Goal: Task Accomplishment & Management: Manage account settings

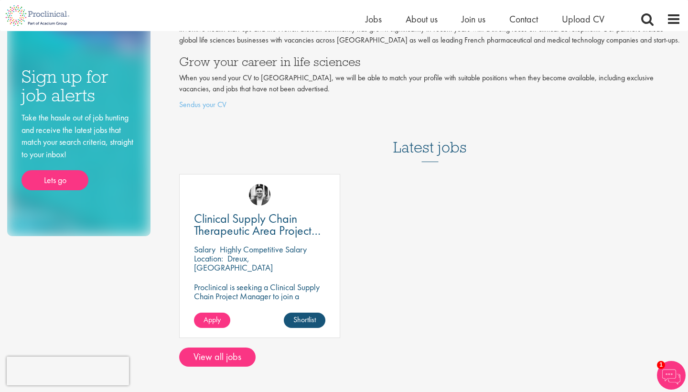
click at [278, 283] on p "Proclinical is seeking a Clinical Supply Chain Project Manager to join a dynami…" at bounding box center [259, 304] width 131 height 45
click at [216, 314] on span "Apply" at bounding box center [212, 319] width 17 height 10
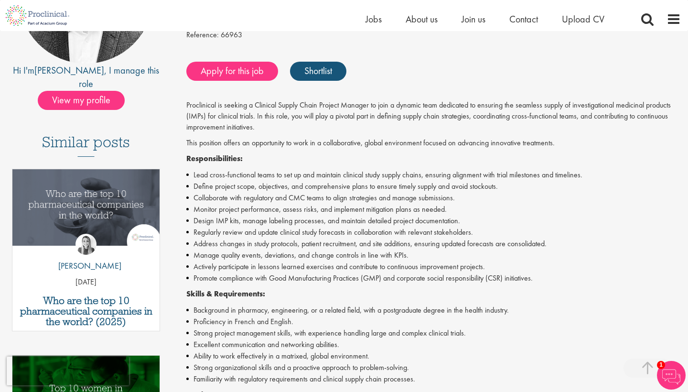
scroll to position [156, 0]
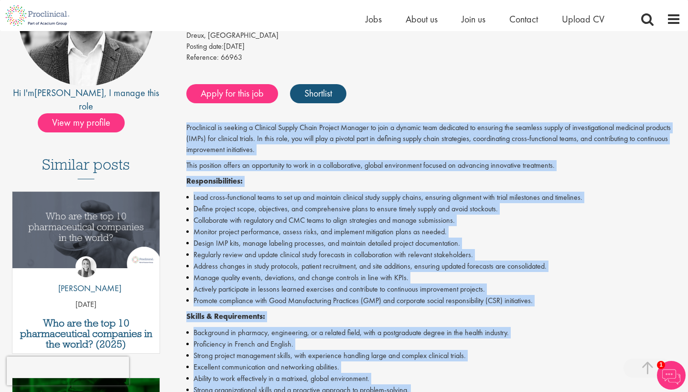
drag, startPoint x: 422, startPoint y: 178, endPoint x: 184, endPoint y: 110, distance: 247.5
click at [184, 110] on div "Clinical Supply Chain Therapeutic Area Project Manager Salary: Highly Competiti…" at bounding box center [430, 292] width 516 height 682
copy div "Proclinical is seeking a Clinical Supply Chain Project Manager to join a dynami…"
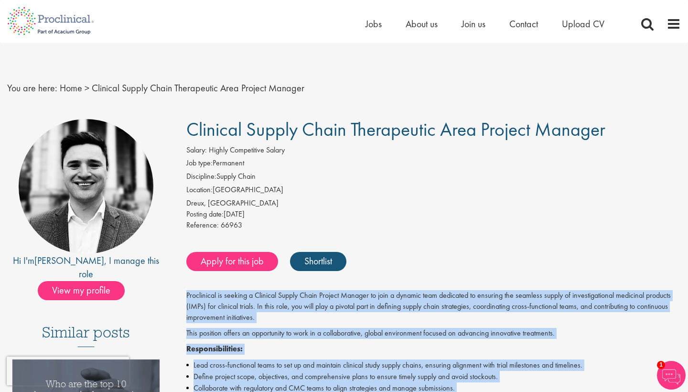
scroll to position [0, 0]
drag, startPoint x: 611, startPoint y: 136, endPoint x: 180, endPoint y: 129, distance: 431.4
copy span "Clinical Supply Chain Therapeutic Area Project Manager"
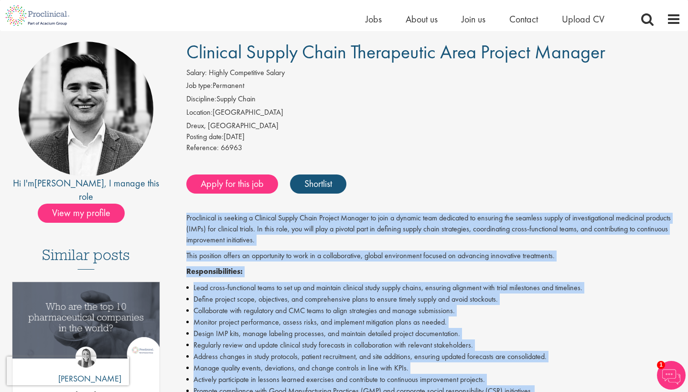
scroll to position [52, 0]
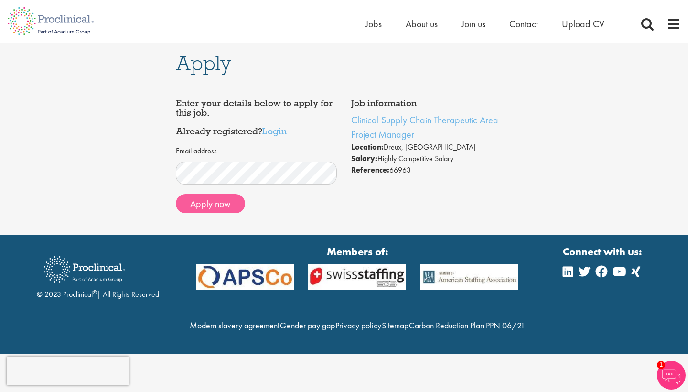
click at [206, 203] on button "Apply now" at bounding box center [210, 203] width 69 height 19
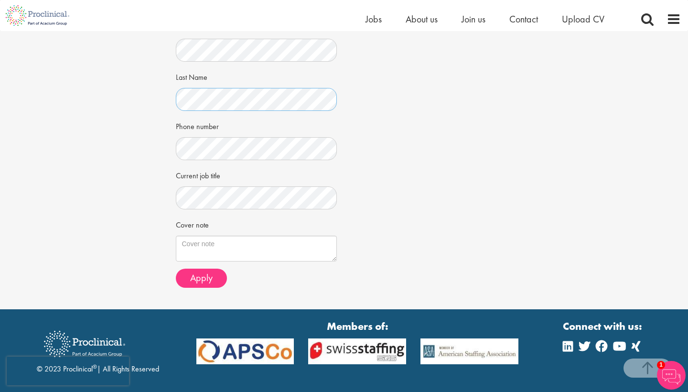
scroll to position [182, 0]
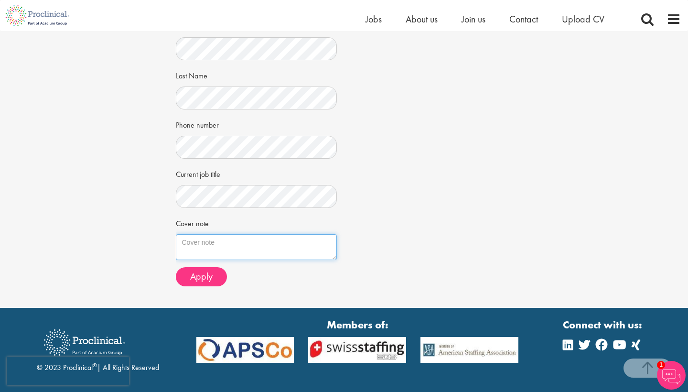
click at [208, 244] on textarea "Cover note" at bounding box center [256, 247] width 161 height 26
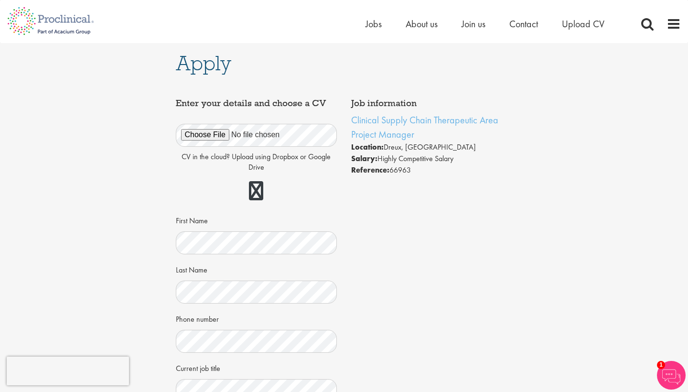
scroll to position [0, 0]
click at [252, 190] on link at bounding box center [256, 190] width 14 height 19
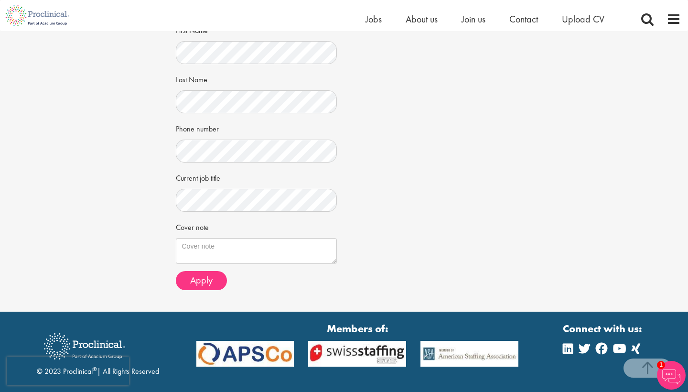
scroll to position [184, 0]
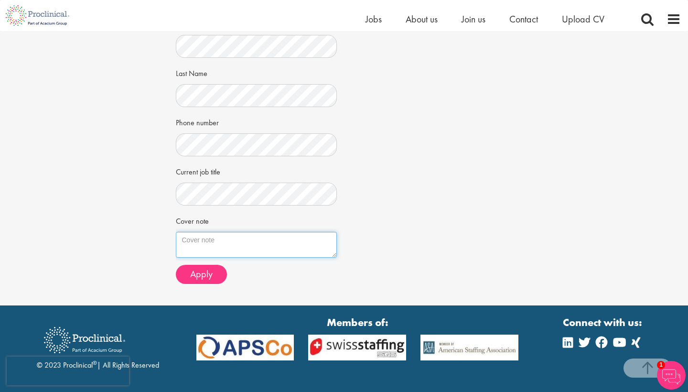
click at [228, 240] on textarea "Cover note" at bounding box center [256, 245] width 161 height 26
click at [658, 0] on div "Home Jobs About us Join us Contact Upload CV" at bounding box center [340, 15] width 681 height 31
click at [286, 245] on textarea "Cover note" at bounding box center [256, 245] width 161 height 26
paste textarea "I am applying for the Clinical Supply Chain Project Manager position at Proclin…"
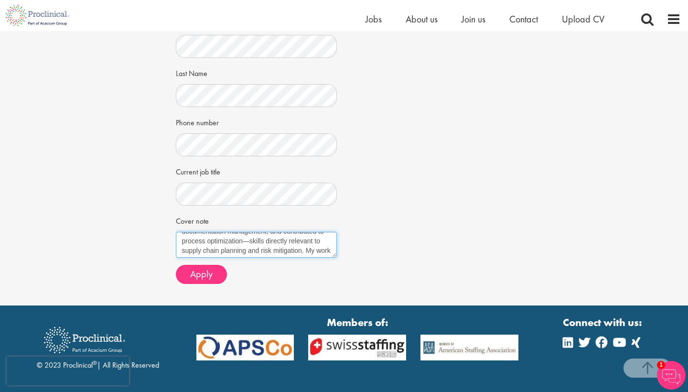
click at [223, 248] on textarea "I am applying for the Clinical Supply Chain Project Manager position at Proclin…" at bounding box center [256, 245] width 161 height 26
type textarea "I am applying for the Clinical Supply Chain Project Manager position at Proclin…"
click at [199, 283] on div "CV in the cloud? Upload using Dropbox or Google Drive First Name" at bounding box center [256, 103] width 161 height 375
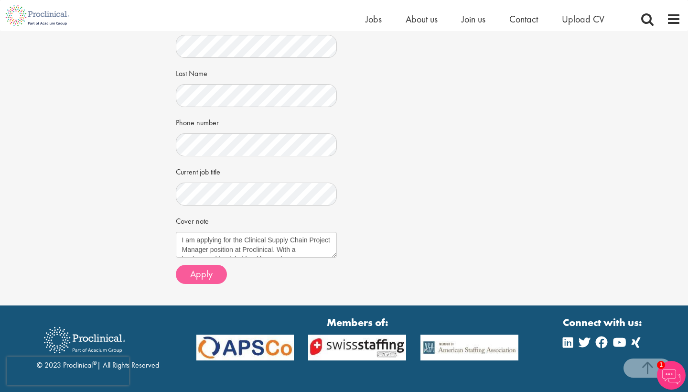
click at [199, 274] on span "Apply" at bounding box center [201, 274] width 22 height 12
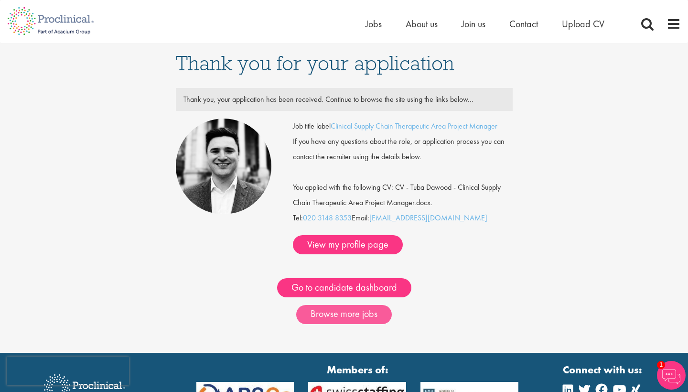
click at [324, 309] on link "Browse more jobs" at bounding box center [344, 314] width 96 height 19
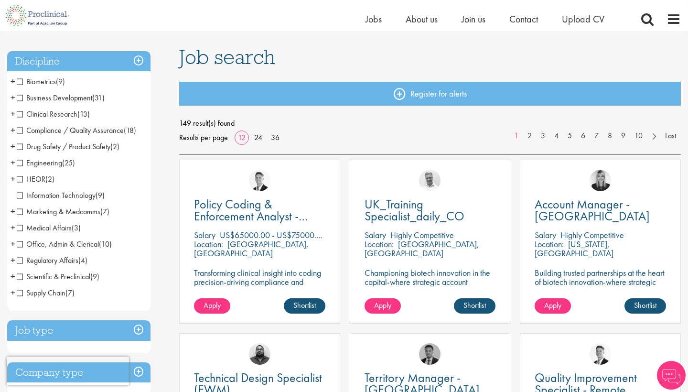
scroll to position [61, 0]
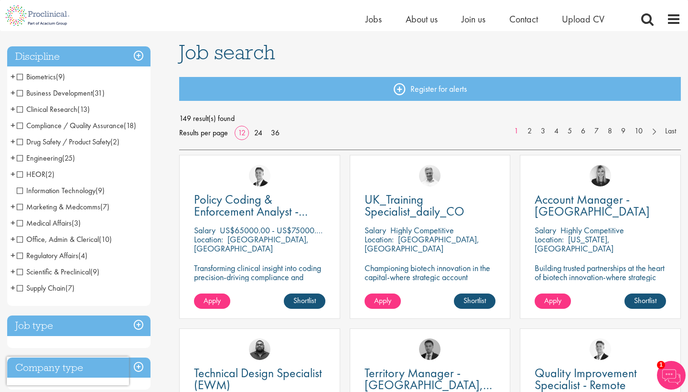
click at [20, 224] on span "Medical Affairs" at bounding box center [44, 223] width 55 height 10
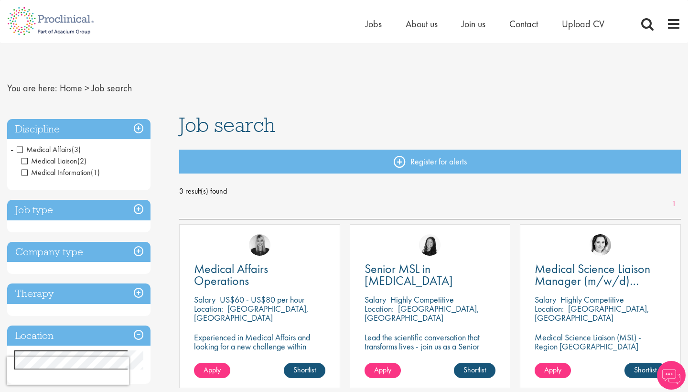
click at [95, 135] on h3 "Discipline" at bounding box center [78, 129] width 143 height 21
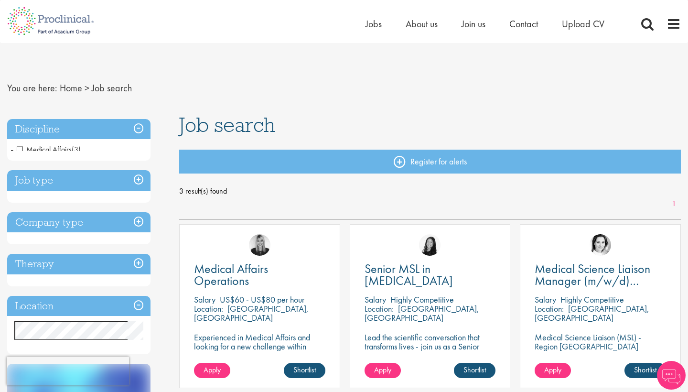
click at [95, 135] on h3 "Discipline" at bounding box center [78, 129] width 143 height 21
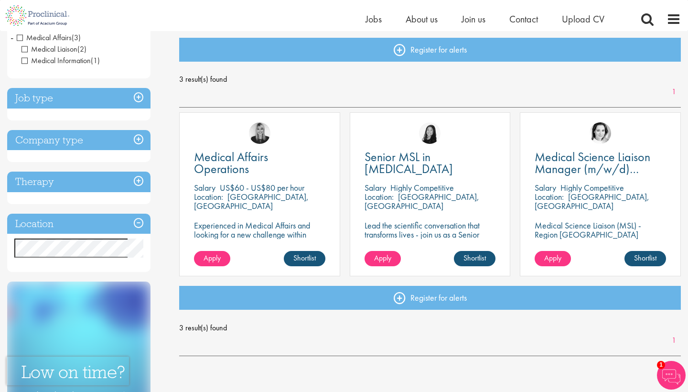
scroll to position [109, 0]
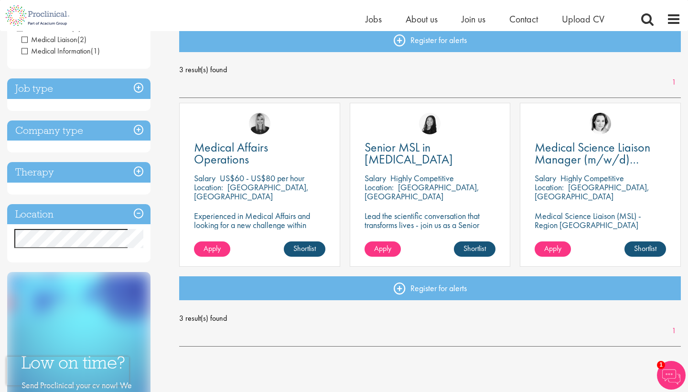
click at [72, 92] on h3 "Job type" at bounding box center [78, 88] width 143 height 21
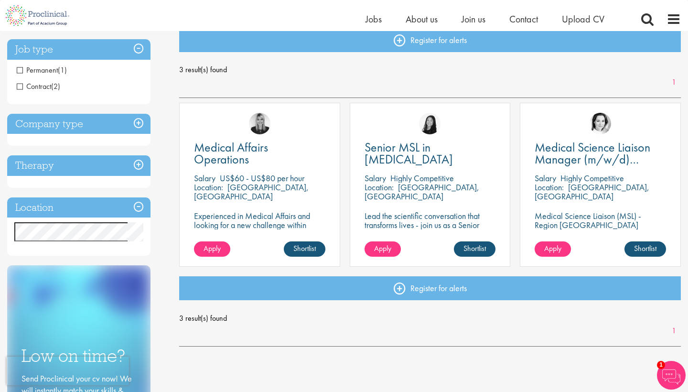
click at [61, 122] on h3 "Company type" at bounding box center [78, 124] width 143 height 21
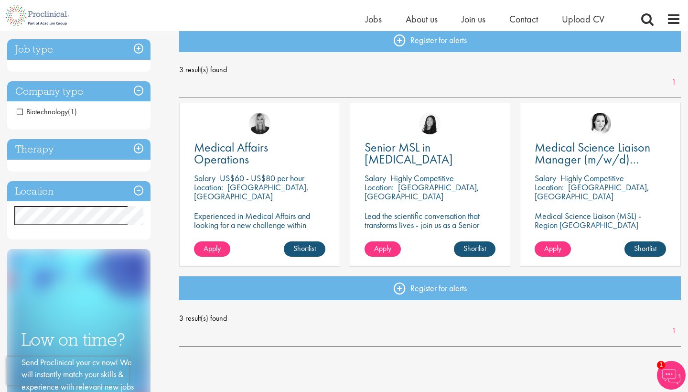
click at [60, 143] on h3 "Therapy" at bounding box center [78, 149] width 143 height 21
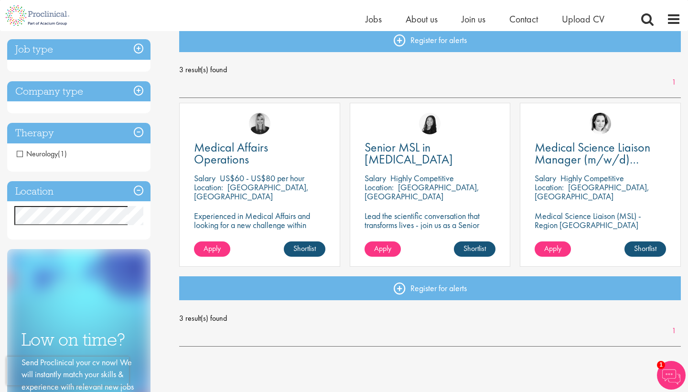
click at [69, 187] on h3 "Location" at bounding box center [78, 191] width 143 height 21
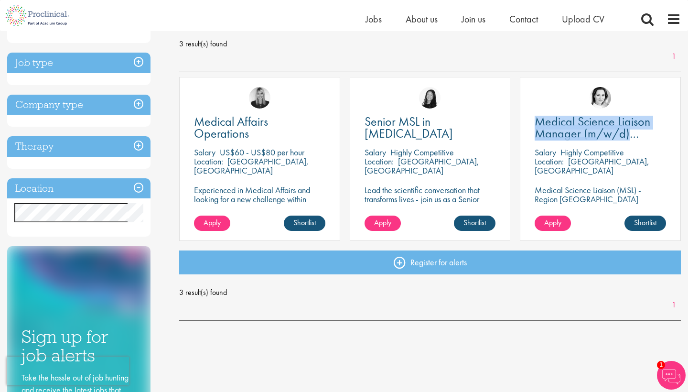
scroll to position [135, 0]
click at [82, 72] on h3 "Job type" at bounding box center [78, 63] width 143 height 21
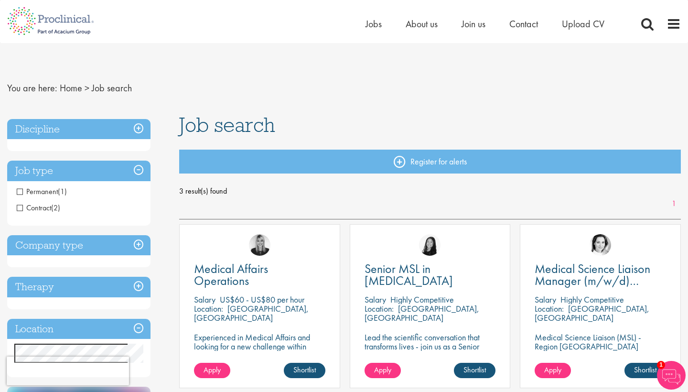
click at [87, 87] on nav "You are here: Home > Job search" at bounding box center [344, 87] width 674 height 23
click at [86, 124] on h3 "Discipline" at bounding box center [78, 129] width 143 height 21
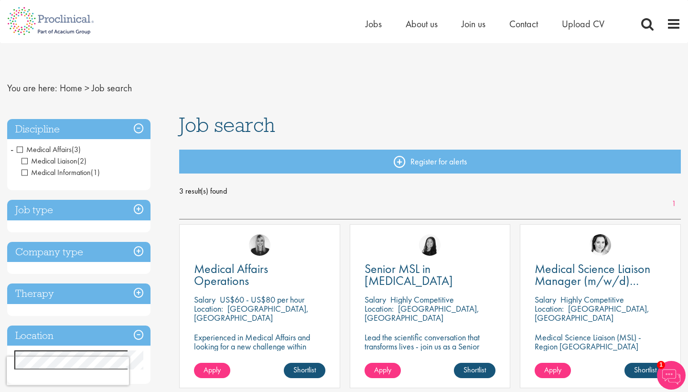
click at [57, 148] on span "Medical Affairs" at bounding box center [44, 149] width 55 height 10
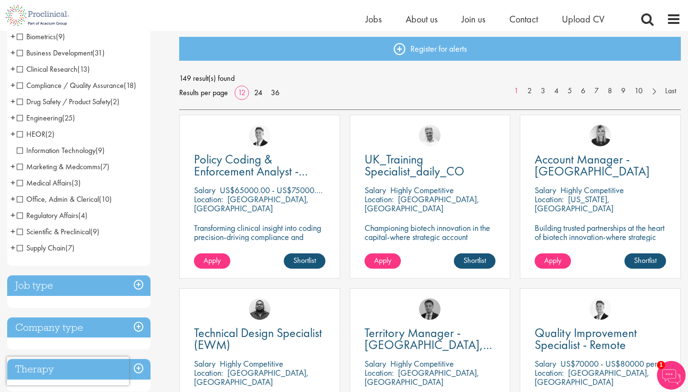
scroll to position [97, 0]
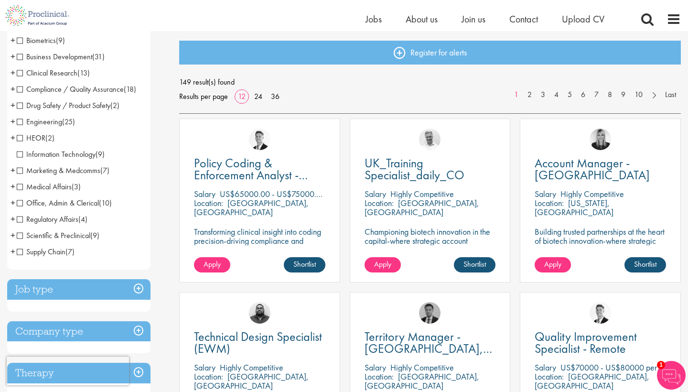
click at [32, 141] on span "HEOR" at bounding box center [31, 138] width 29 height 10
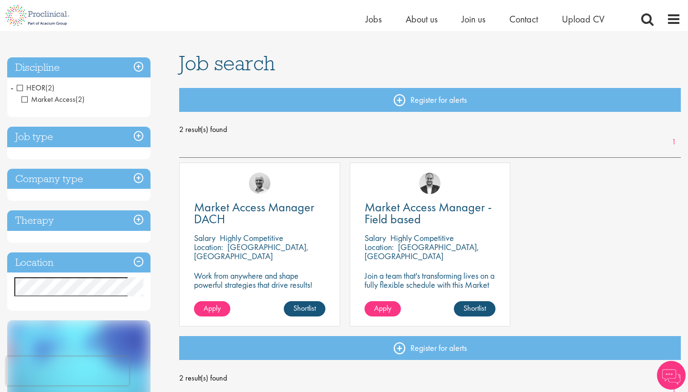
scroll to position [52, 0]
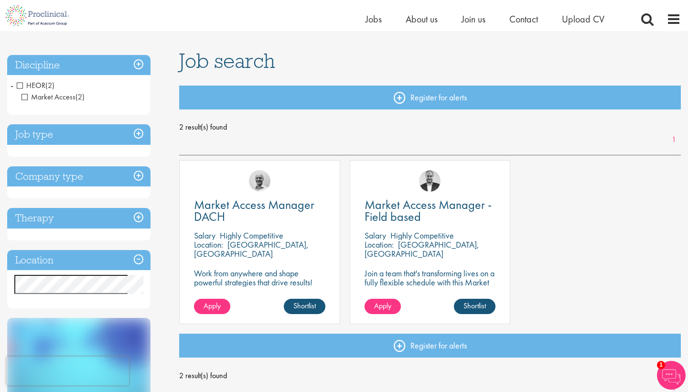
click at [545, 275] on div "Market Access Manager DACH [GEOGRAPHIC_DATA] Highly Competitive Location: [GEOG…" at bounding box center [429, 246] width 511 height 173
click at [211, 303] on span "Apply" at bounding box center [212, 305] width 17 height 10
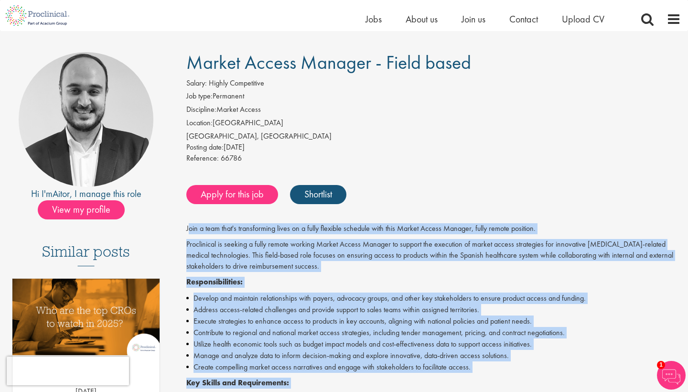
scroll to position [91, 0]
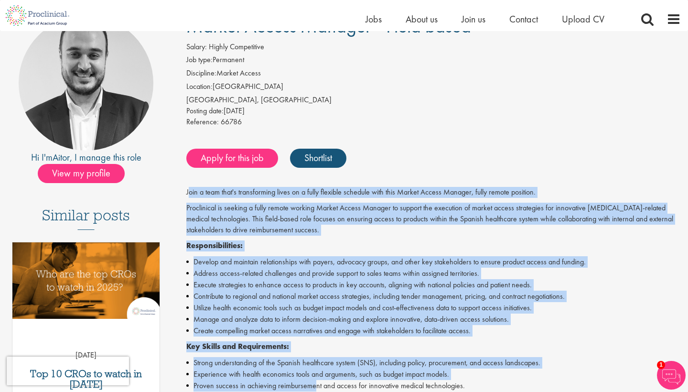
drag, startPoint x: 188, startPoint y: 225, endPoint x: 314, endPoint y: 391, distance: 208.3
click at [332, 304] on li "Utilize health economic tools such as budget impact models and cost-effectivene…" at bounding box center [433, 307] width 494 height 11
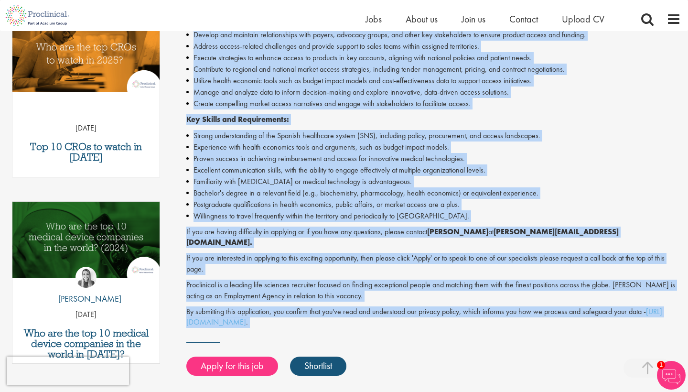
scroll to position [336, 0]
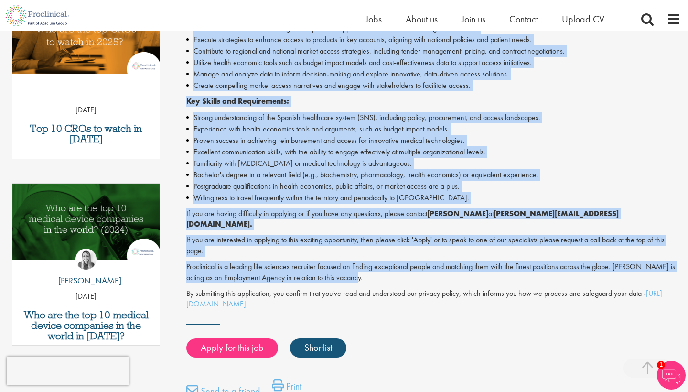
drag, startPoint x: 182, startPoint y: 187, endPoint x: 564, endPoint y: 261, distance: 389.3
click at [564, 261] on div "Market Access Manager - Field based Salary: Highly Competitive Job type: Perman…" at bounding box center [430, 106] width 516 height 670
copy div "Join a team that's transforming lives on a fully flexible schedule with this Ma…"
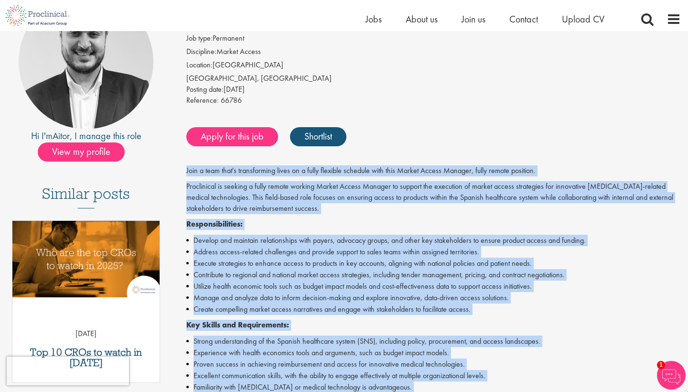
scroll to position [246, 0]
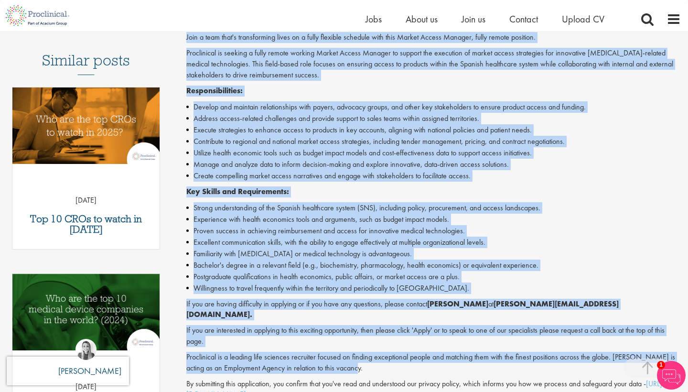
drag, startPoint x: 488, startPoint y: 299, endPoint x: 580, endPoint y: 299, distance: 92.2
click at [580, 299] on strong "a.melia@proclinical.com." at bounding box center [402, 309] width 432 height 21
copy p "a.melia@proclinical.com"
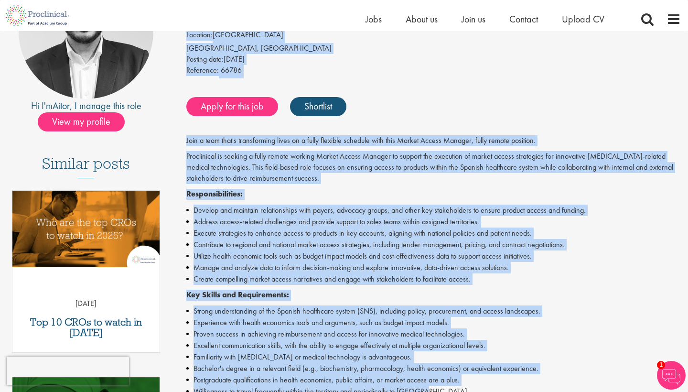
scroll to position [101, 0]
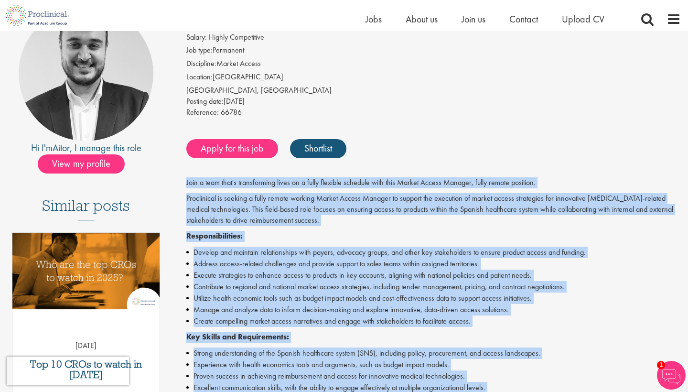
drag, startPoint x: 450, startPoint y: 217, endPoint x: 184, endPoint y: 181, distance: 268.6
click at [184, 180] on div "Market Access Manager - Field based Salary: Highly Competitive Job type: Perman…" at bounding box center [430, 341] width 516 height 670
copy div "Join a team that's transforming lives on a fully flexible schedule with this Ma…"
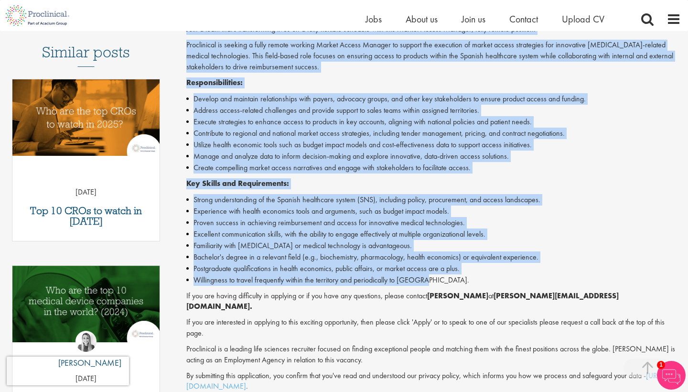
scroll to position [389, 0]
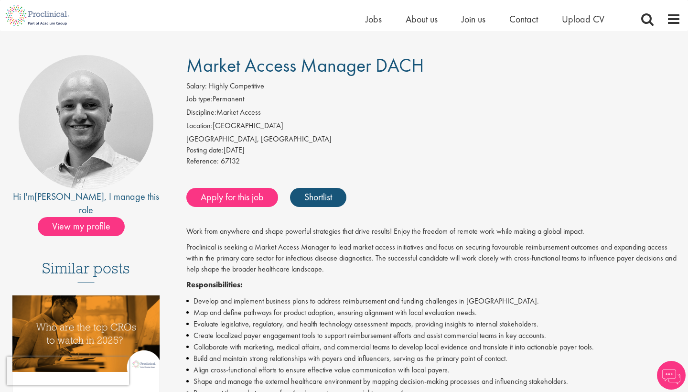
scroll to position [53, 0]
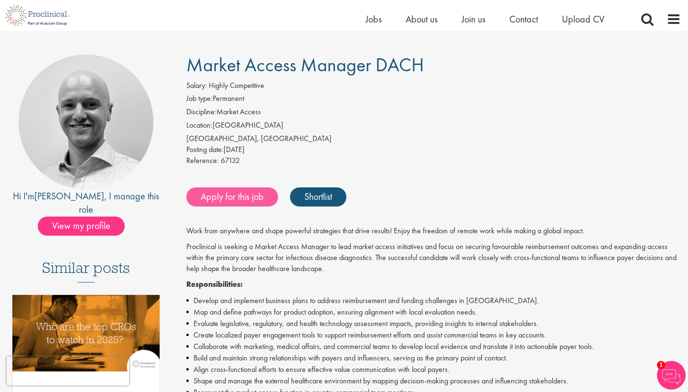
click at [208, 199] on link "Apply for this job" at bounding box center [232, 196] width 92 height 19
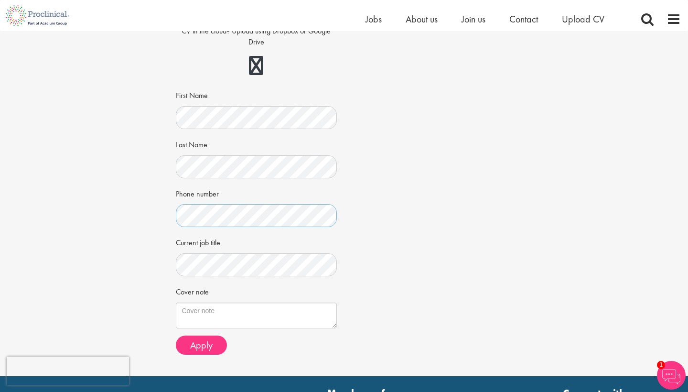
scroll to position [209, 0]
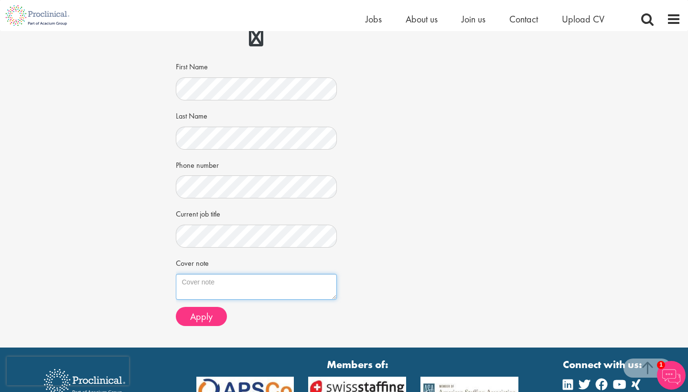
click at [275, 274] on textarea "Cover note" at bounding box center [256, 287] width 161 height 26
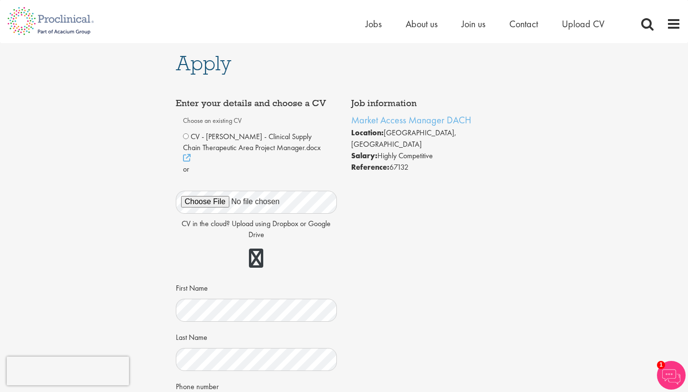
scroll to position [0, 0]
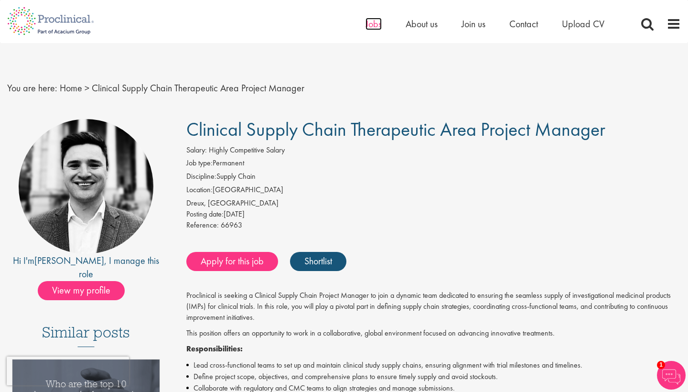
click at [373, 24] on span "Jobs" at bounding box center [373, 24] width 16 height 12
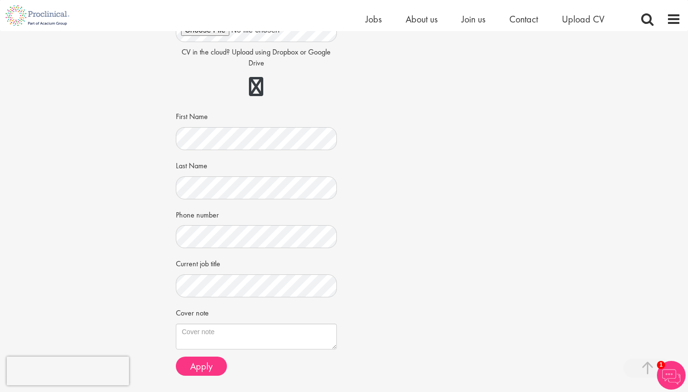
scroll to position [201, 0]
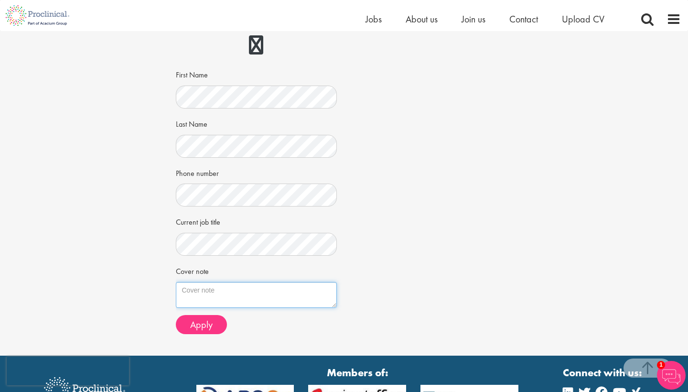
click at [266, 282] on textarea "Cover note" at bounding box center [256, 295] width 161 height 26
paste textarea "I am excited to apply for the Market Access Manager position at Proclinical. Th…"
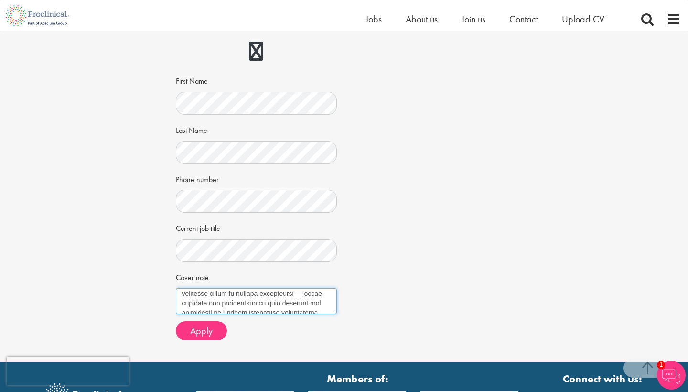
scroll to position [41, 0]
click at [310, 288] on textarea "Cover note" at bounding box center [256, 301] width 161 height 26
drag, startPoint x: 238, startPoint y: 278, endPoint x: 195, endPoint y: 276, distance: 43.0
click at [195, 288] on textarea "Cover note" at bounding box center [256, 301] width 161 height 26
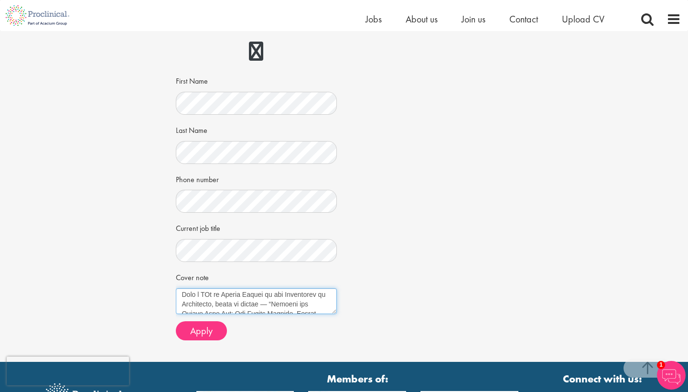
click at [279, 288] on textarea "Cover note" at bounding box center [256, 301] width 161 height 26
click at [287, 288] on textarea "Cover note" at bounding box center [256, 301] width 161 height 26
click at [289, 288] on textarea "Cover note" at bounding box center [256, 301] width 161 height 26
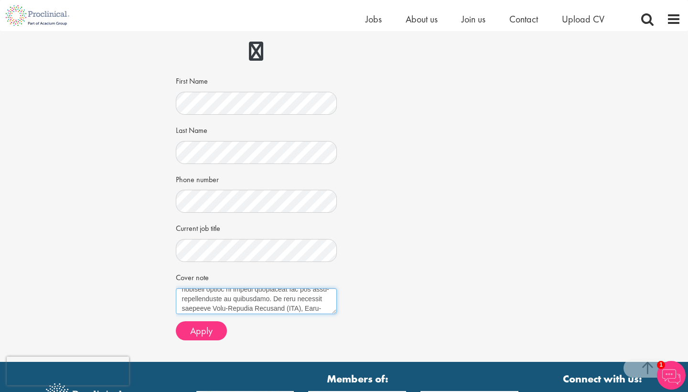
click at [318, 288] on textarea "Cover note" at bounding box center [256, 301] width 161 height 26
click at [243, 288] on textarea "Cover note" at bounding box center [256, 301] width 161 height 26
click at [238, 288] on textarea "Cover note" at bounding box center [256, 301] width 161 height 26
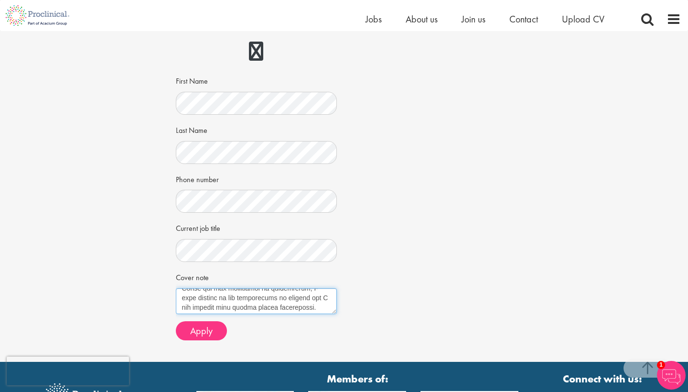
scroll to position [401, 0]
click at [305, 288] on textarea "Cover note" at bounding box center [256, 301] width 161 height 26
type textarea "I am excited to apply for the Market Access Manager position at Proclinical. Th…"
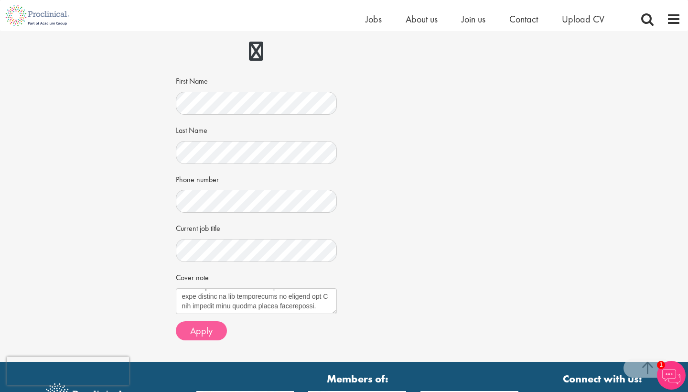
click at [202, 324] on span "Apply" at bounding box center [201, 330] width 22 height 12
click at [238, 288] on textarea "Cover note" at bounding box center [256, 301] width 161 height 26
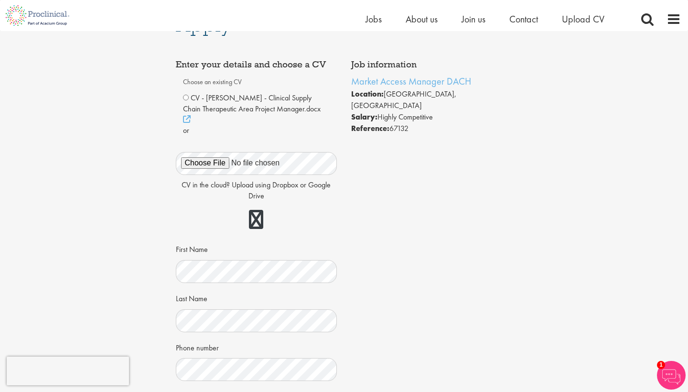
scroll to position [11, 0]
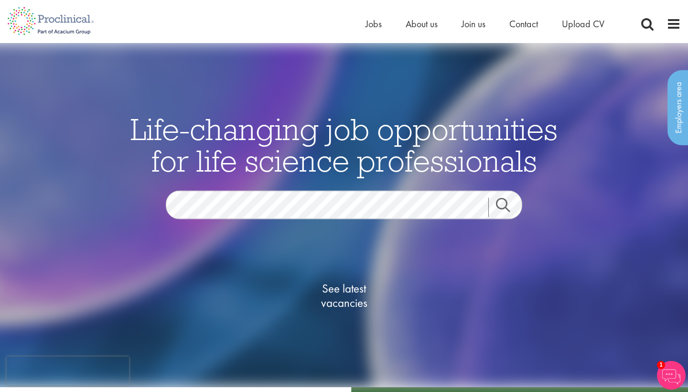
click at [353, 299] on span "See latest vacancies" at bounding box center [344, 295] width 96 height 29
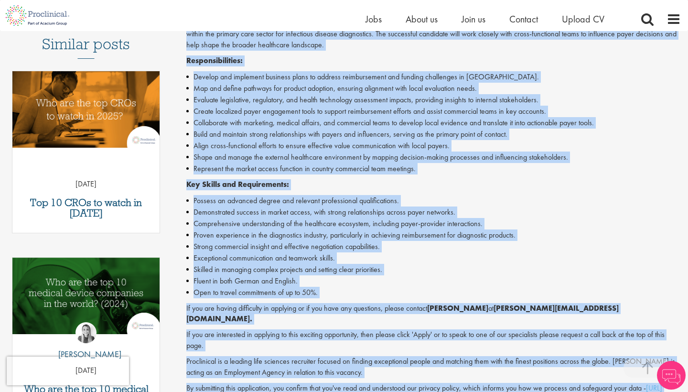
scroll to position [303, 0]
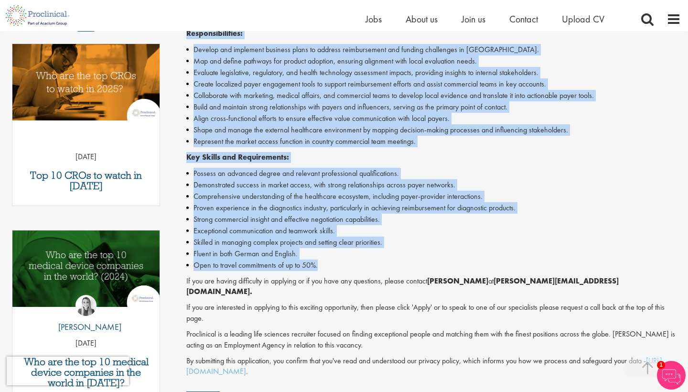
click at [509, 265] on div "Work from anywhere and shape powerful strategies that drive results! Enjoy the …" at bounding box center [433, 176] width 494 height 402
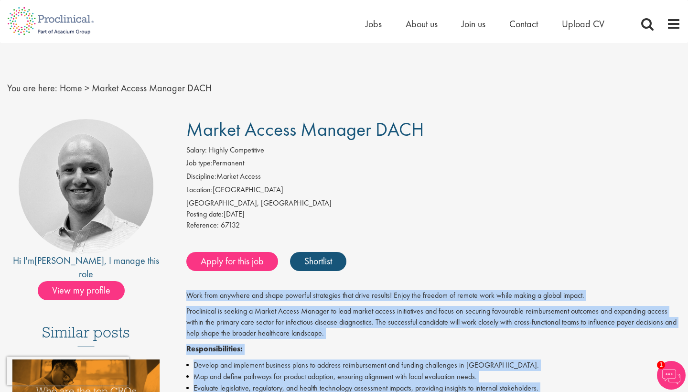
scroll to position [0, 0]
click at [378, 211] on div "Posting date: [DATE]" at bounding box center [433, 214] width 494 height 11
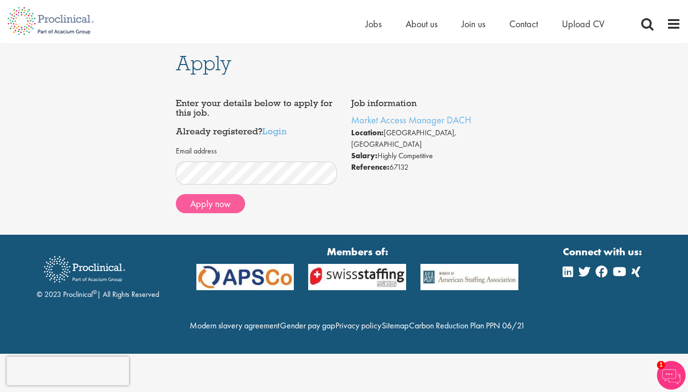
click at [223, 202] on button "Apply now" at bounding box center [210, 203] width 69 height 19
click at [277, 126] on link "Login" at bounding box center [274, 130] width 24 height 11
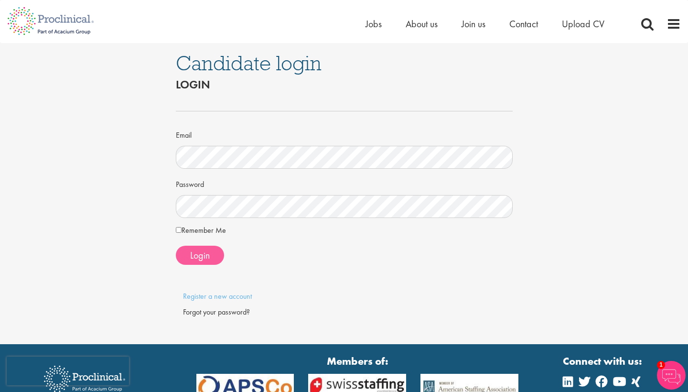
click at [197, 257] on span "Login" at bounding box center [200, 255] width 20 height 12
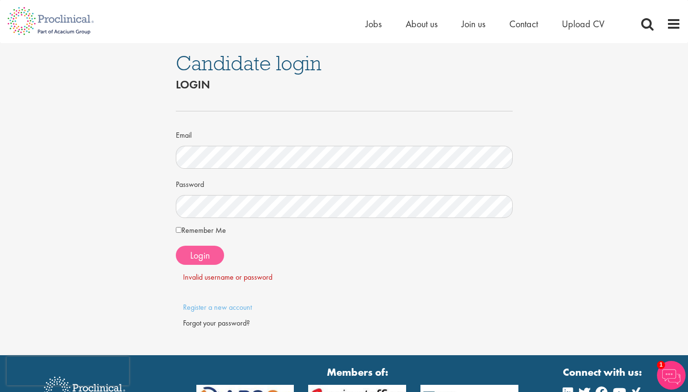
click at [206, 255] on span "Login" at bounding box center [200, 255] width 20 height 12
click at [212, 250] on button "Login" at bounding box center [200, 255] width 48 height 19
click at [204, 303] on link "Register a new account" at bounding box center [217, 307] width 69 height 10
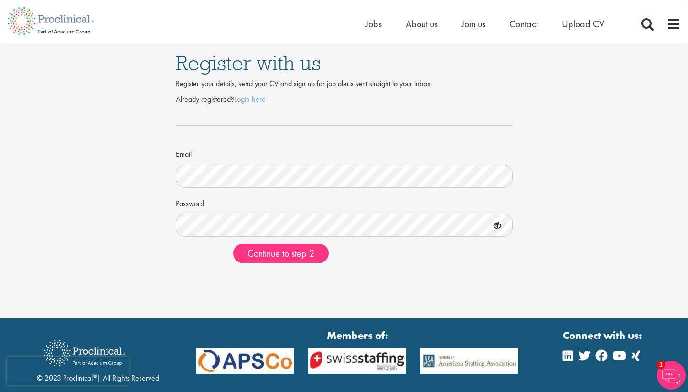
click at [318, 239] on form "Already registered? Login here Email Password Continue to step 2" at bounding box center [344, 178] width 322 height 169
click at [301, 241] on form "Already registered? Login here Email Password Continue to step 2" at bounding box center [344, 178] width 322 height 169
click at [302, 247] on span "Continue to step 2" at bounding box center [280, 253] width 67 height 12
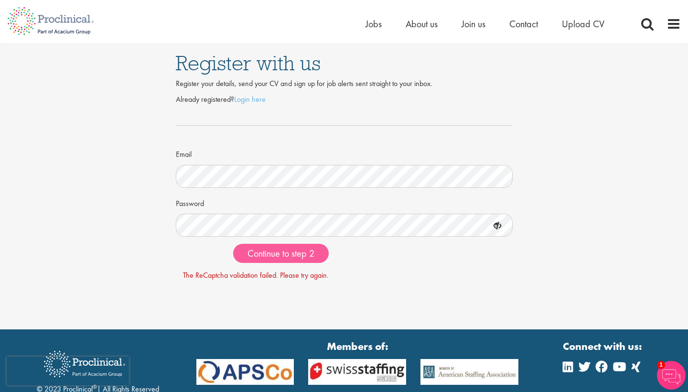
click at [268, 247] on span "Continue to step 2" at bounding box center [280, 253] width 67 height 12
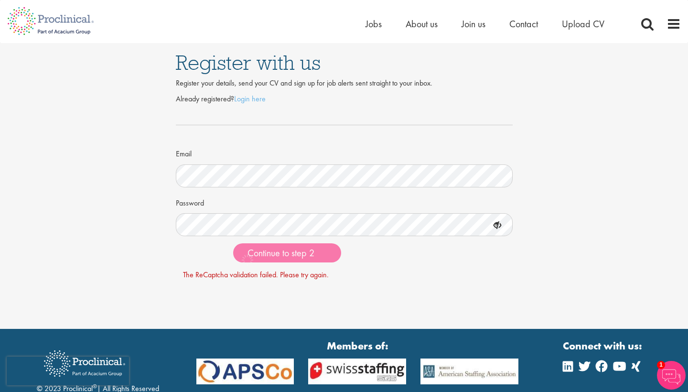
click at [79, 26] on img at bounding box center [50, 21] width 101 height 42
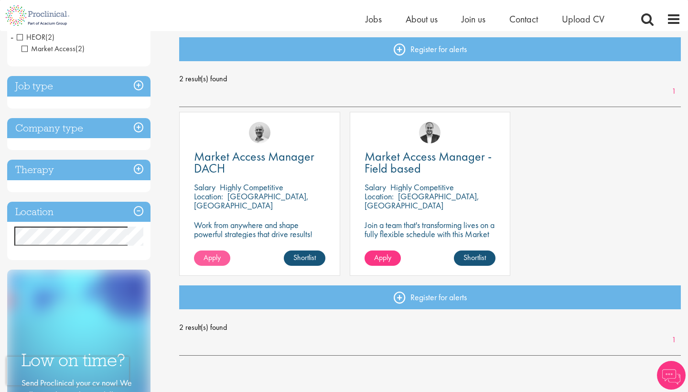
click at [217, 257] on span "Apply" at bounding box center [212, 257] width 17 height 10
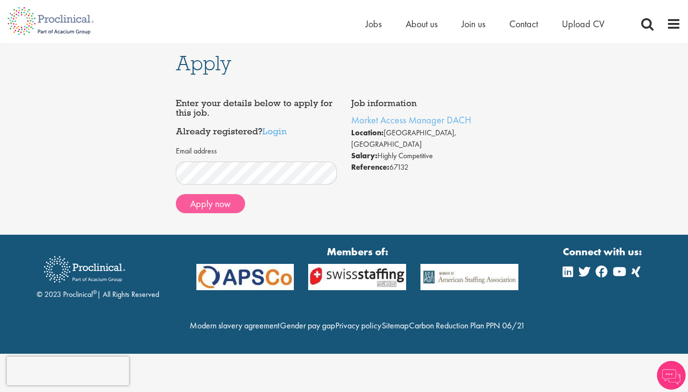
click at [223, 208] on button "Apply now" at bounding box center [210, 203] width 69 height 19
click at [143, 173] on div "Apply Job information Market Access Manager DACH Location: [GEOGRAPHIC_DATA], […" at bounding box center [344, 139] width 702 height 192
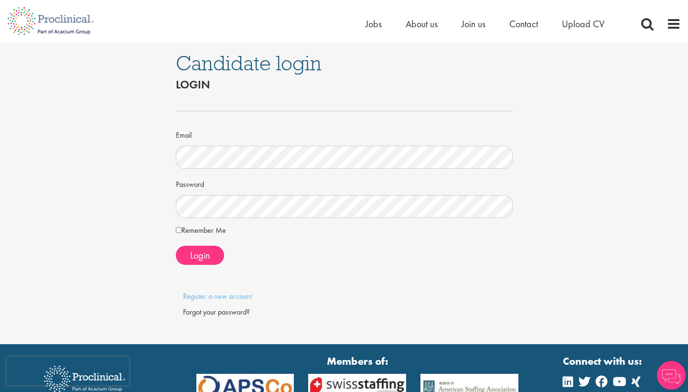
click at [203, 266] on div "Email Password Remember Me Login" at bounding box center [344, 184] width 337 height 176
click at [204, 261] on button "Login" at bounding box center [200, 255] width 48 height 19
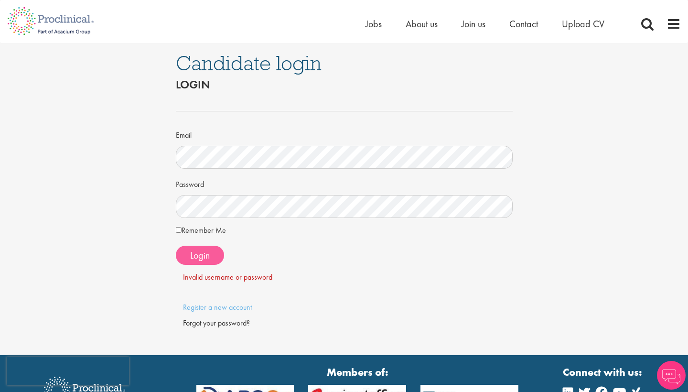
click at [204, 261] on button "Login" at bounding box center [200, 255] width 48 height 19
click at [224, 305] on link "Register a new account" at bounding box center [217, 307] width 69 height 10
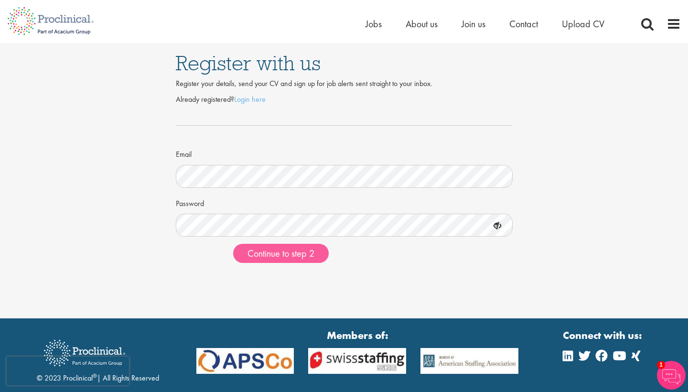
click at [274, 248] on span "Continue to step 2" at bounding box center [280, 253] width 67 height 12
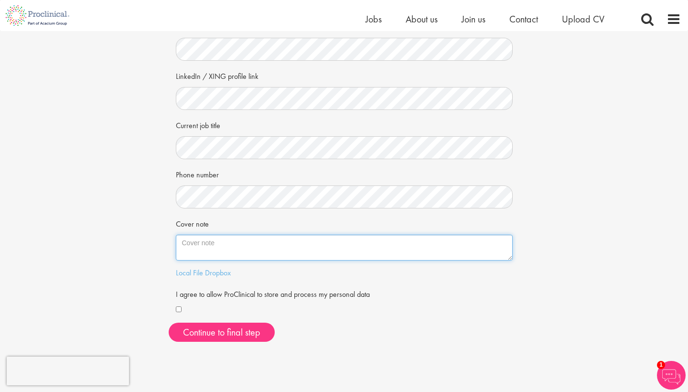
click at [228, 236] on textarea "Cover note" at bounding box center [344, 248] width 337 height 26
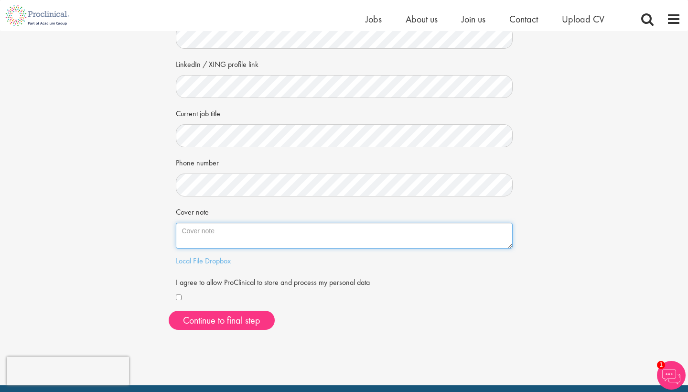
scroll to position [131, 0]
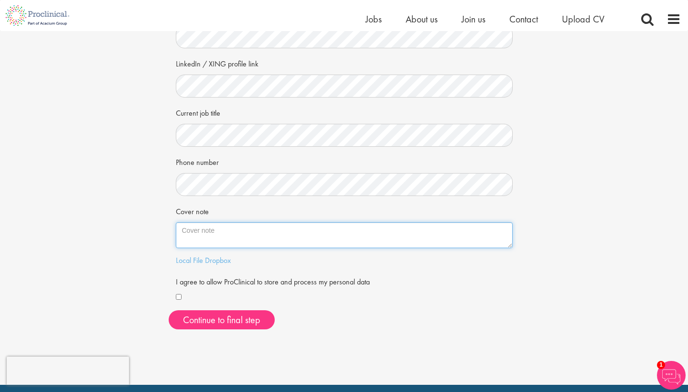
click at [227, 239] on textarea "Cover note" at bounding box center [344, 235] width 337 height 26
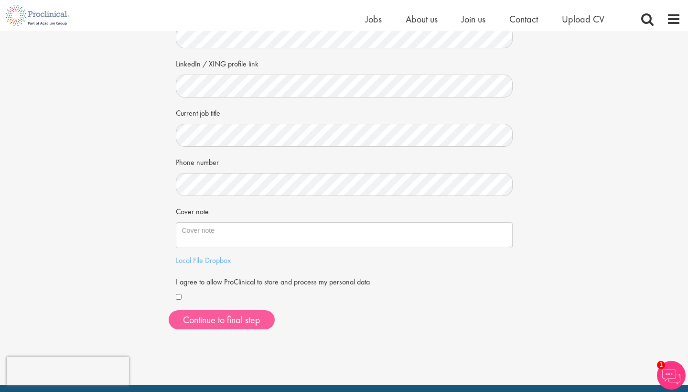
click at [220, 314] on button "Continue to final step" at bounding box center [222, 319] width 106 height 19
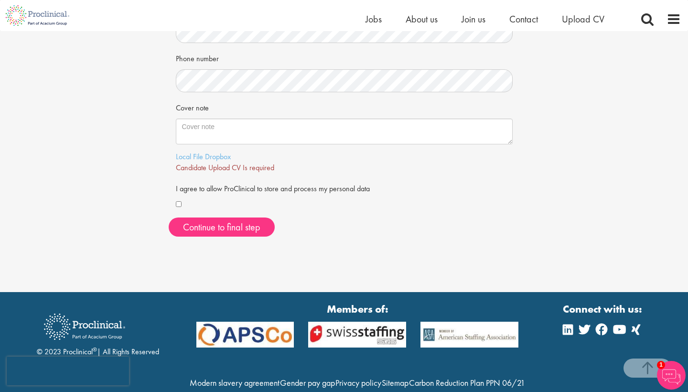
scroll to position [233, 0]
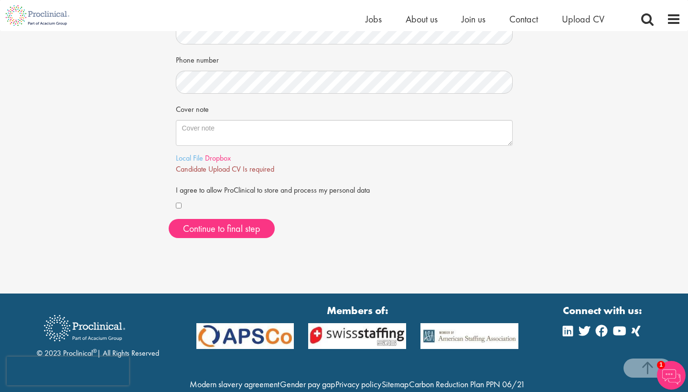
click at [211, 154] on link "Dropbox" at bounding box center [218, 158] width 26 height 10
click at [188, 158] on link "Local File" at bounding box center [189, 158] width 27 height 10
click at [229, 223] on span "Continue to final step" at bounding box center [221, 228] width 77 height 12
click at [232, 222] on span "Continue to final step" at bounding box center [221, 228] width 77 height 12
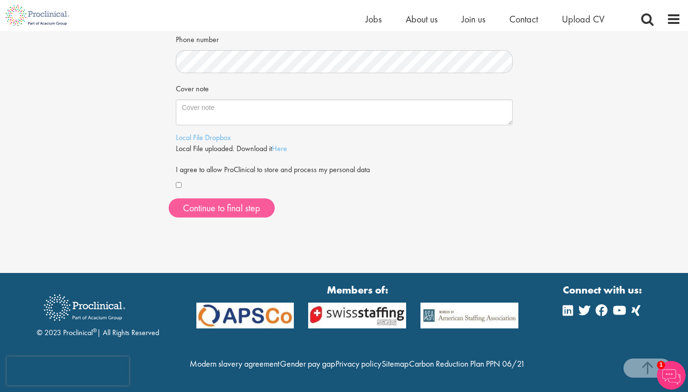
click at [240, 198] on button "Continue to final step" at bounding box center [222, 207] width 106 height 19
click at [239, 202] on span "Continue to final step" at bounding box center [221, 208] width 77 height 12
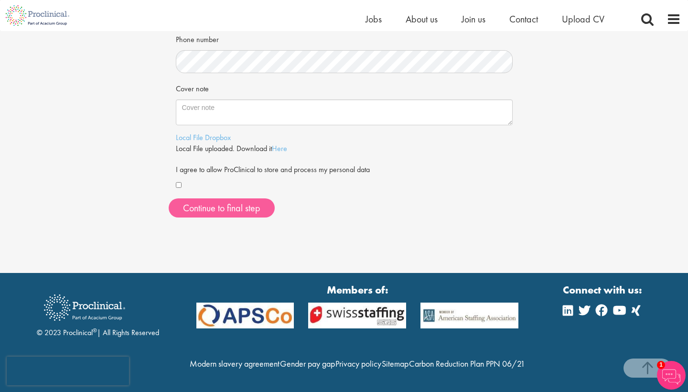
click at [259, 202] on span "Continue to final step" at bounding box center [221, 208] width 77 height 12
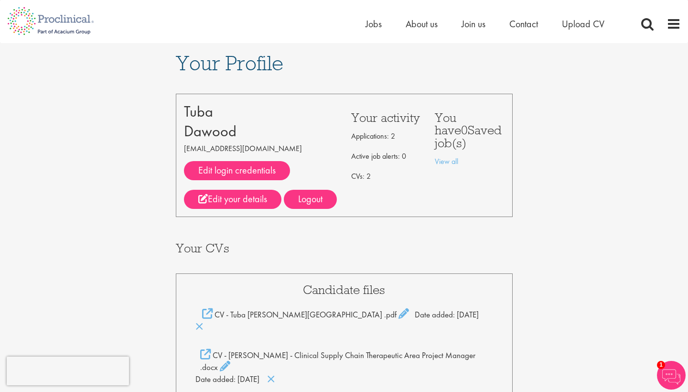
click at [52, 21] on img at bounding box center [50, 21] width 101 height 42
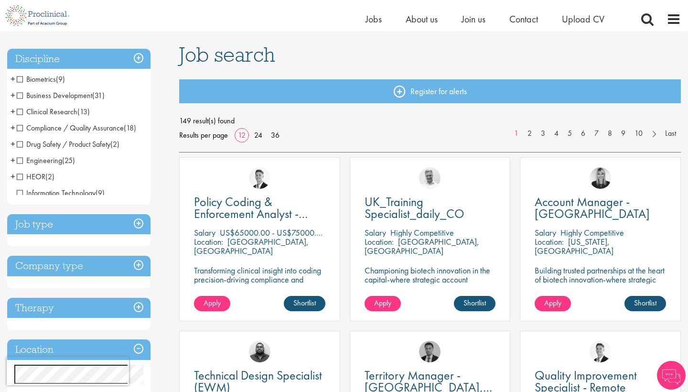
scroll to position [58, 0]
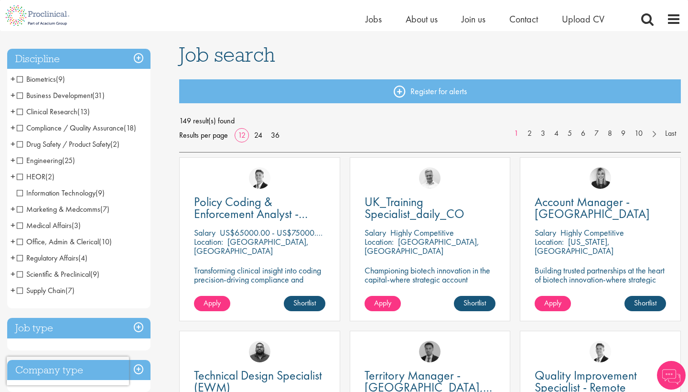
click at [35, 175] on span "HEOR" at bounding box center [31, 177] width 29 height 10
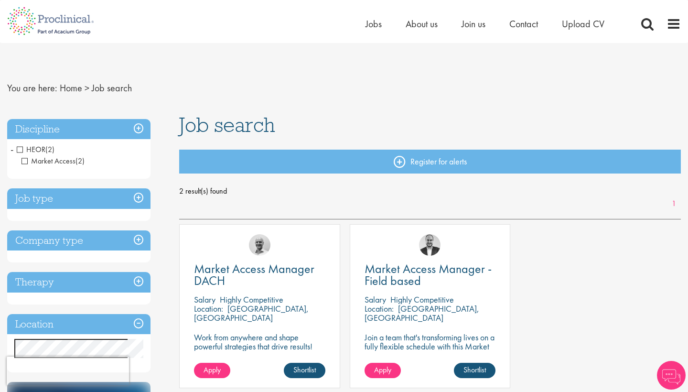
click at [211, 369] on span "Apply" at bounding box center [212, 370] width 17 height 10
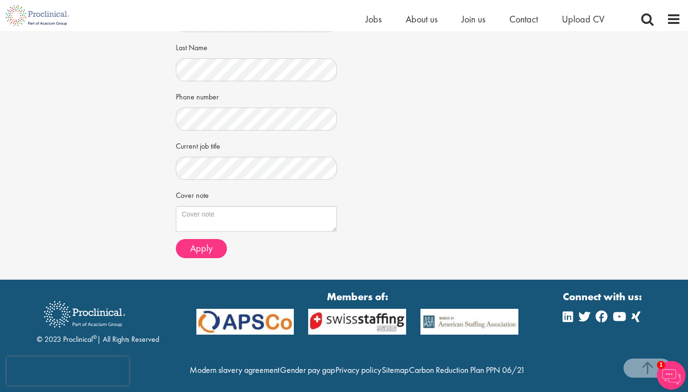
scroll to position [299, 0]
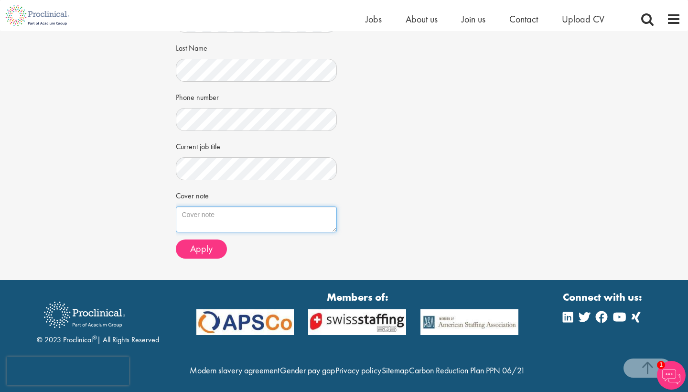
click at [229, 206] on textarea "Cover note" at bounding box center [256, 219] width 161 height 26
paste textarea "L ip dolorsi am conse adi eli Seddoe Tempor Incidid utlabore et Doloremagna. Al…"
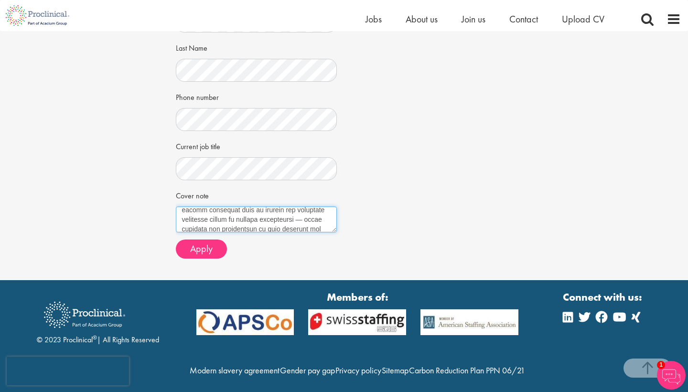
click at [311, 206] on textarea "Cover note" at bounding box center [256, 219] width 161 height 26
drag, startPoint x: 237, startPoint y: 186, endPoint x: 183, endPoint y: 185, distance: 54.5
click at [183, 206] on textarea "Cover note" at bounding box center [256, 219] width 161 height 26
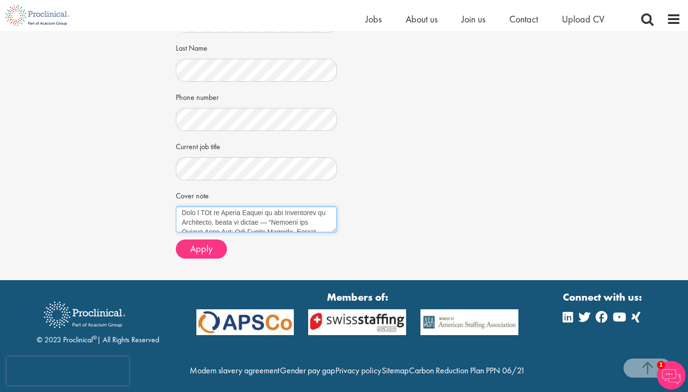
click at [278, 206] on textarea "Cover note" at bounding box center [256, 219] width 161 height 26
click at [291, 206] on textarea "Cover note" at bounding box center [256, 219] width 161 height 26
drag, startPoint x: 265, startPoint y: 192, endPoint x: 281, endPoint y: 182, distance: 18.9
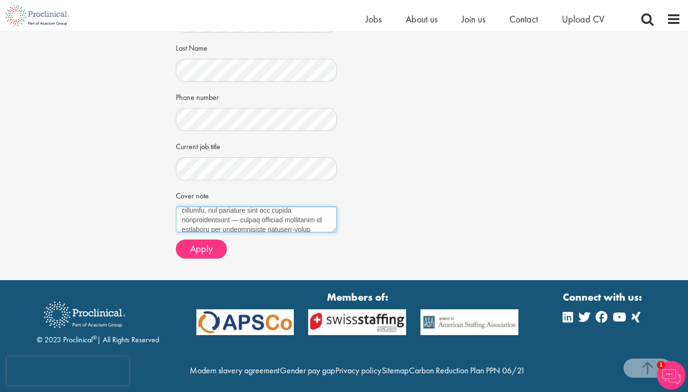
click at [281, 206] on textarea "Cover note" at bounding box center [256, 219] width 161 height 26
click at [246, 206] on textarea "Cover note" at bounding box center [256, 219] width 161 height 26
click at [239, 206] on textarea "Cover note" at bounding box center [256, 219] width 161 height 26
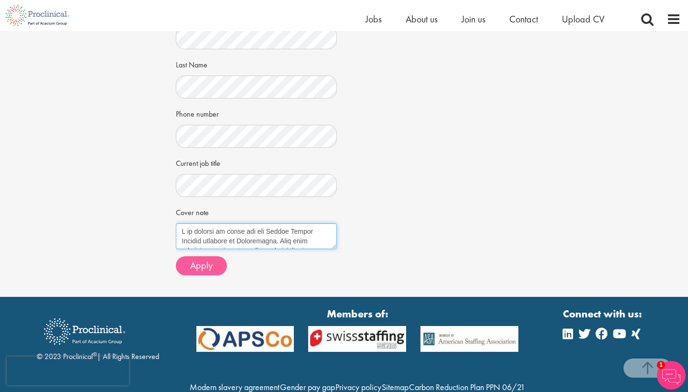
scroll to position [0, 0]
type textarea "I am excited to apply for the Market Access Manager position at Proclinical. Th…"
click at [206, 259] on span "Apply" at bounding box center [201, 265] width 22 height 12
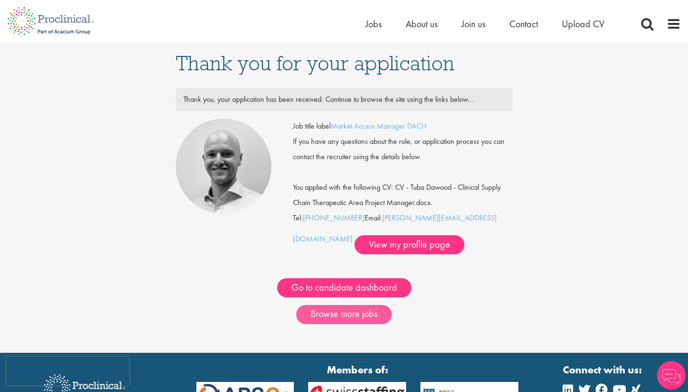
click at [357, 315] on link "Browse more jobs" at bounding box center [344, 314] width 96 height 19
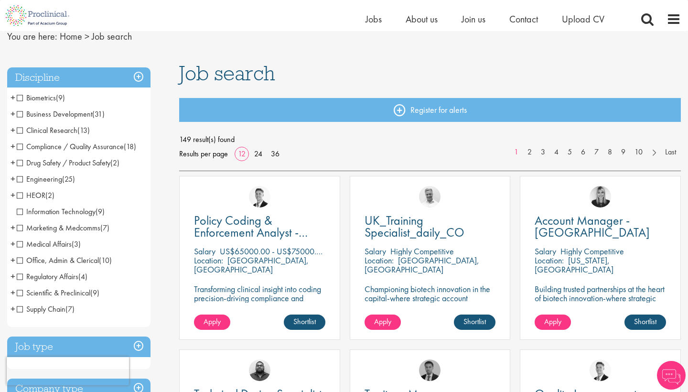
scroll to position [48, 0]
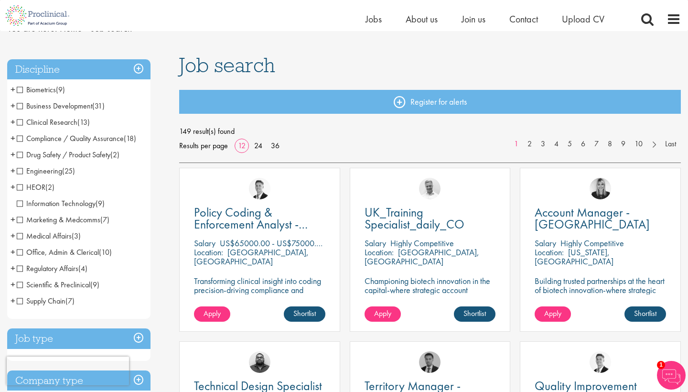
click at [19, 265] on span "Regulatory Affairs" at bounding box center [48, 268] width 62 height 10
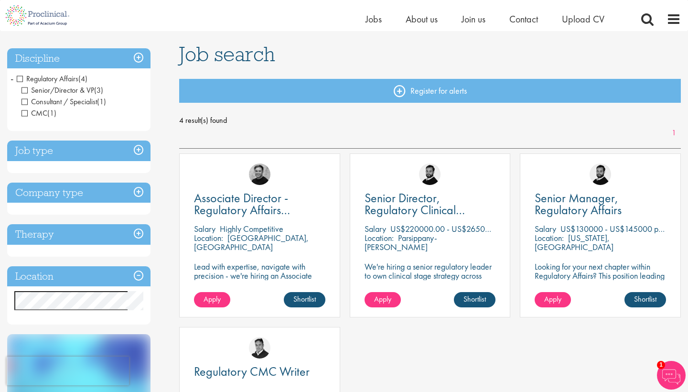
scroll to position [167, 0]
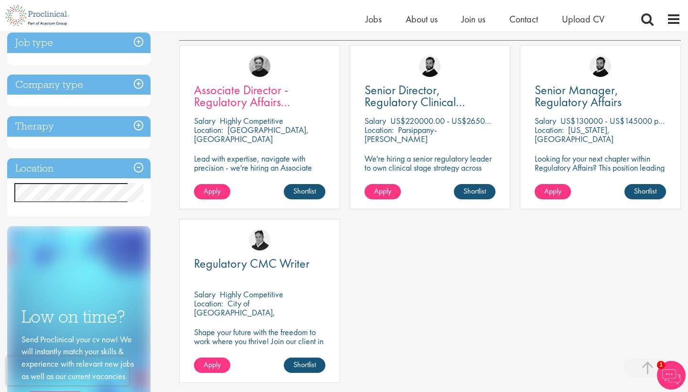
click at [264, 100] on span "Associate Director - Regulatory Affairs Consultant" at bounding box center [242, 102] width 96 height 40
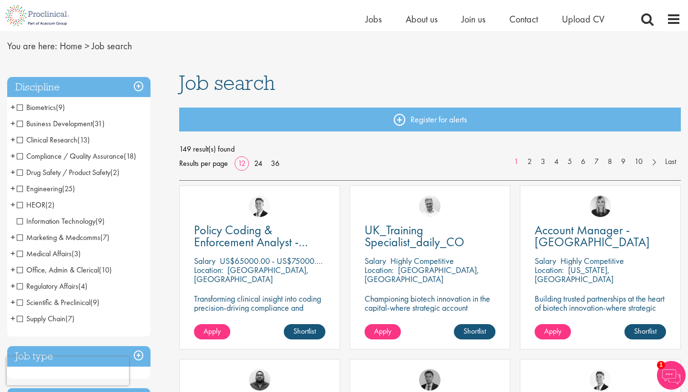
scroll to position [24, 0]
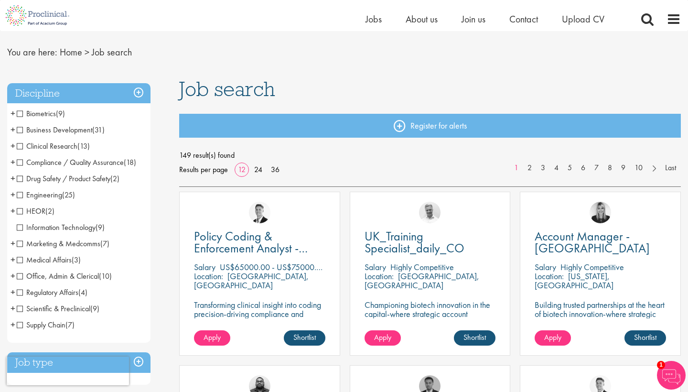
click at [86, 175] on span "Drug Safety / Product Safety" at bounding box center [64, 178] width 94 height 10
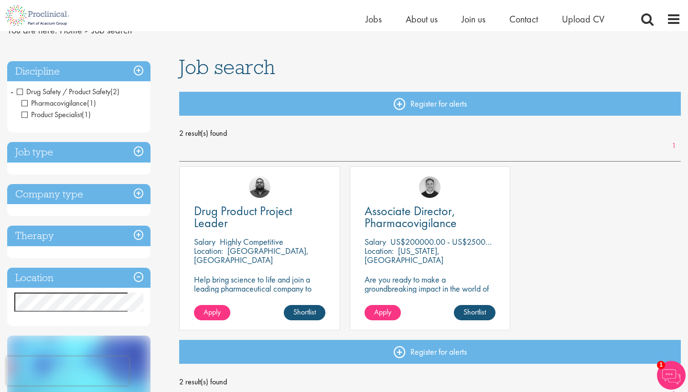
click at [28, 94] on span "Drug Safety / Product Safety" at bounding box center [64, 91] width 94 height 10
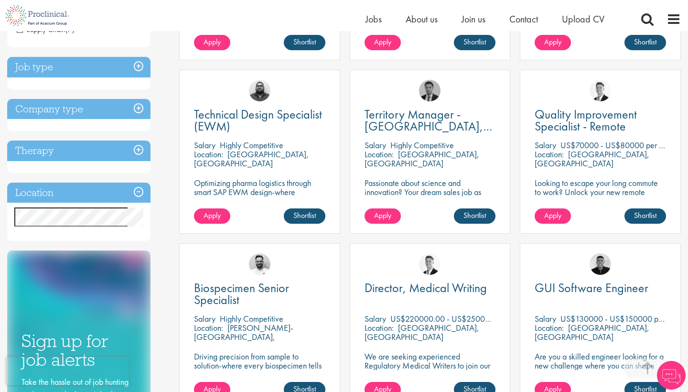
click at [137, 194] on h3 "Location" at bounding box center [78, 192] width 143 height 21
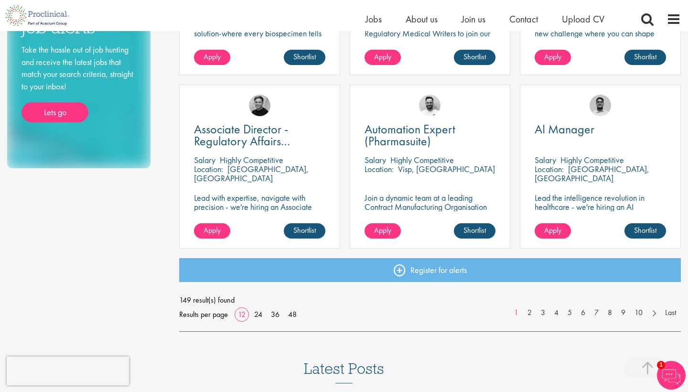
scroll to position [652, 0]
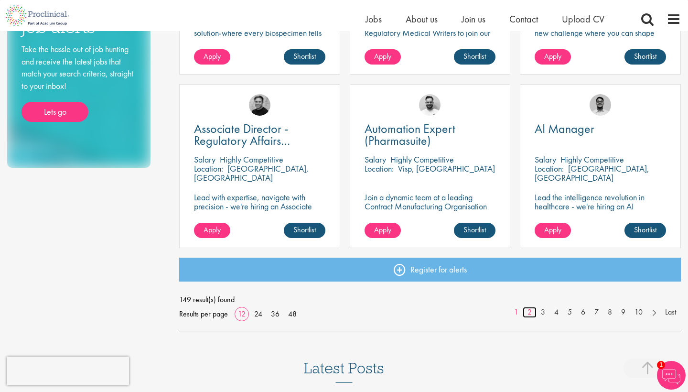
click at [528, 308] on link "2" at bounding box center [530, 312] width 14 height 11
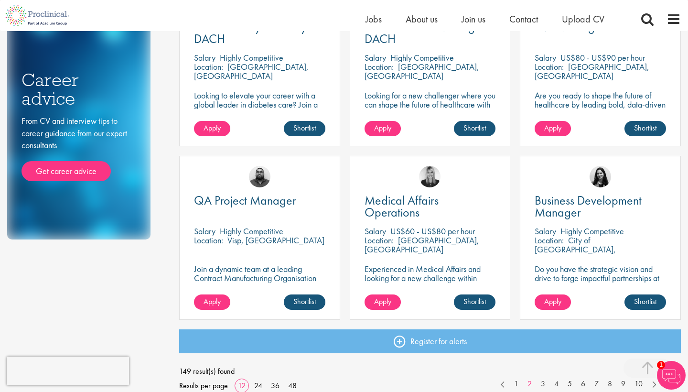
scroll to position [590, 0]
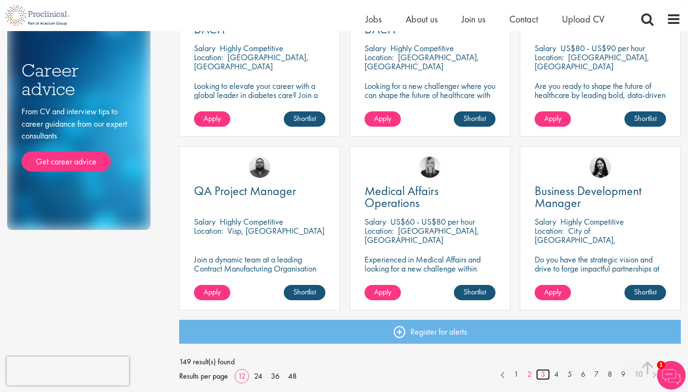
click at [541, 372] on link "3" at bounding box center [543, 374] width 14 height 11
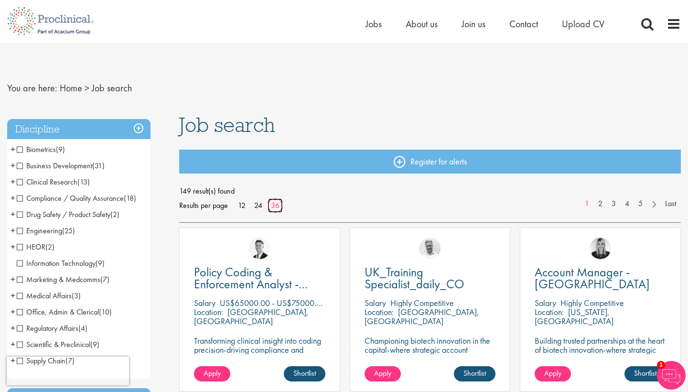
click at [277, 209] on link "36" at bounding box center [275, 205] width 15 height 10
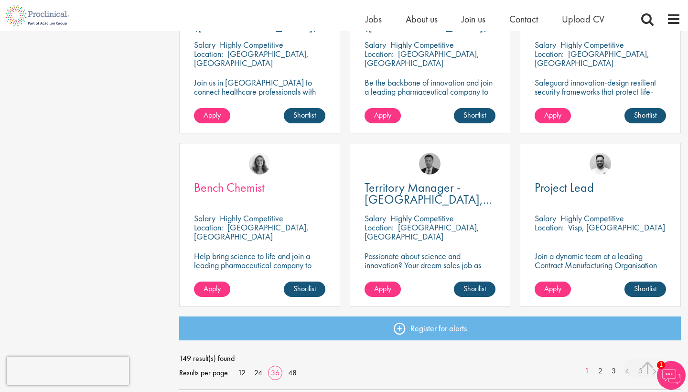
scroll to position [1984, 0]
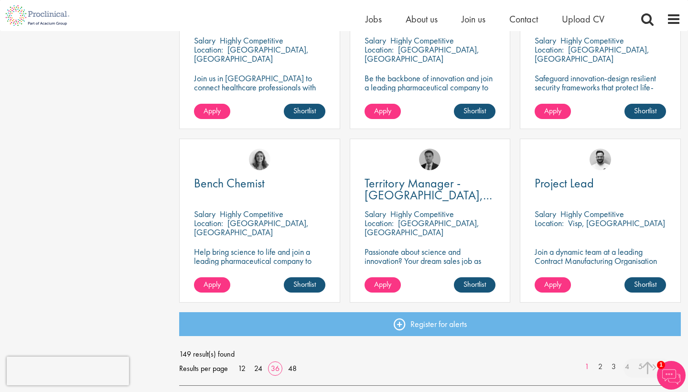
click at [528, 349] on span "149 result(s) found" at bounding box center [430, 354] width 502 height 14
click at [600, 362] on link "2" at bounding box center [600, 366] width 14 height 11
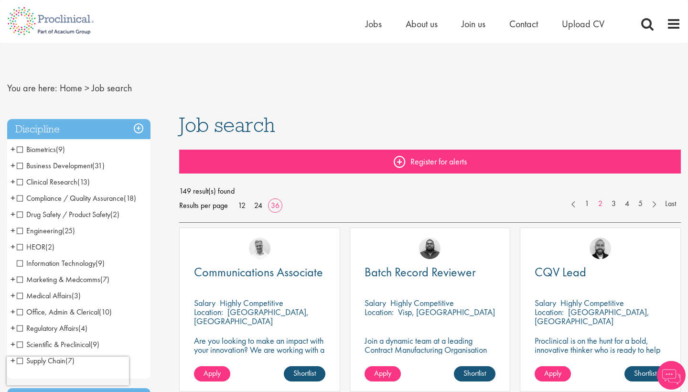
click at [439, 161] on link "Register for alerts" at bounding box center [430, 162] width 502 height 24
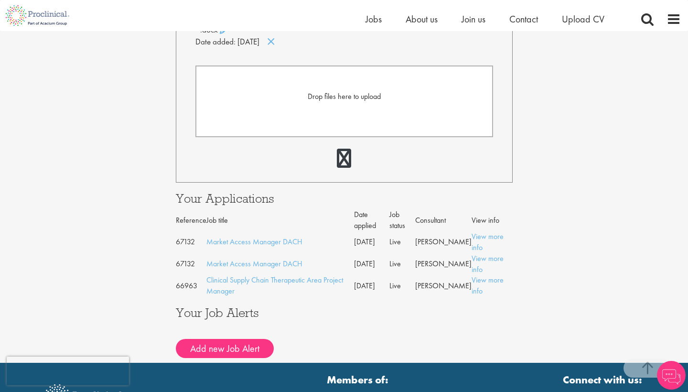
scroll to position [343, 0]
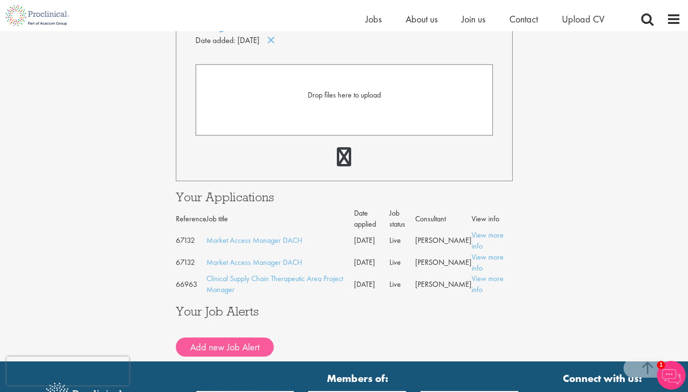
click at [241, 338] on button "Add new Job Alert" at bounding box center [225, 346] width 98 height 19
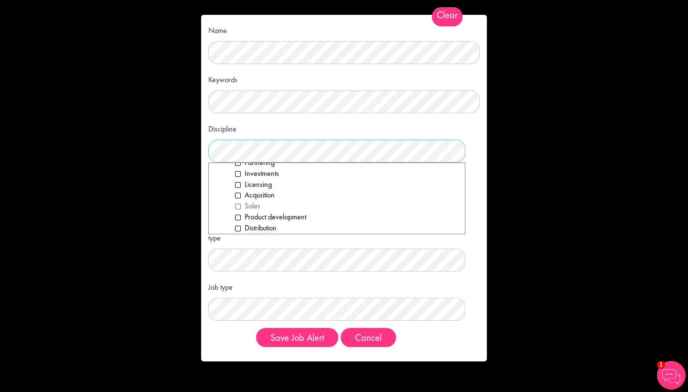
scroll to position [211, 0]
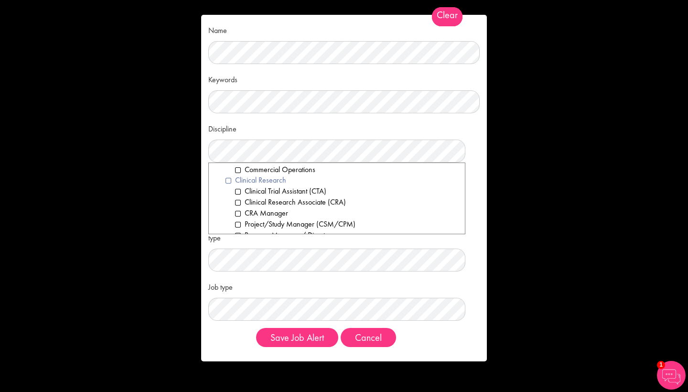
click at [228, 175] on li "Clinical Research" at bounding box center [341, 180] width 232 height 11
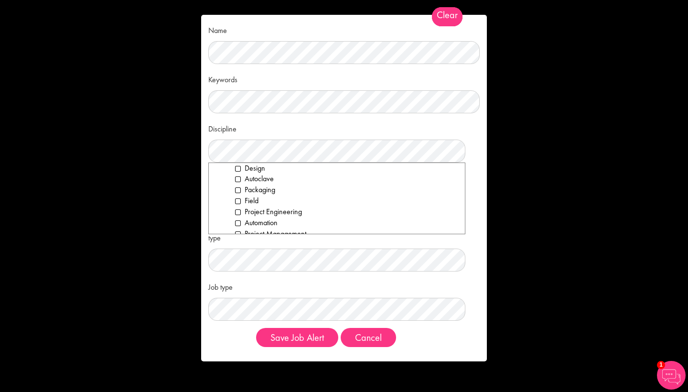
scroll to position [563, 0]
click at [263, 227] on li "Project Management" at bounding box center [346, 232] width 223 height 11
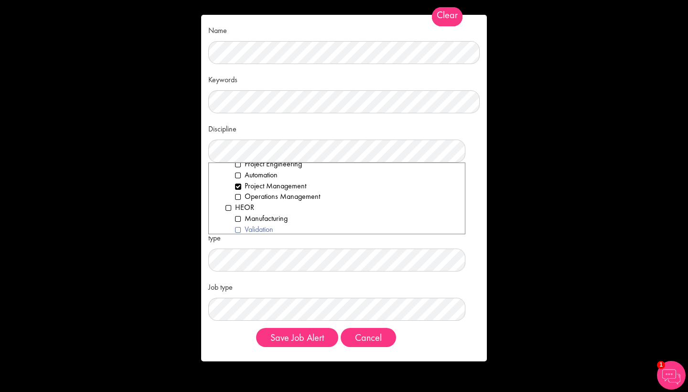
scroll to position [592, 0]
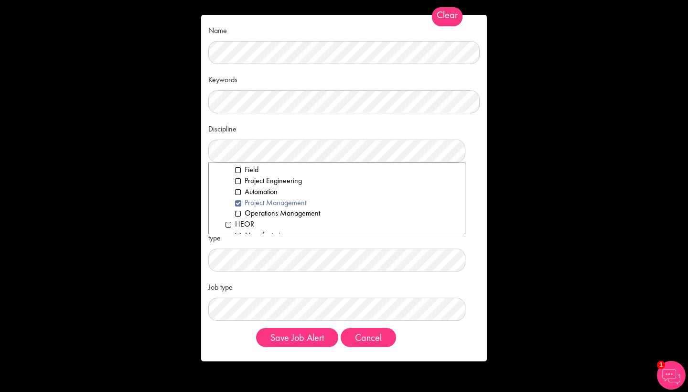
click at [263, 197] on li "Project Management" at bounding box center [346, 202] width 223 height 11
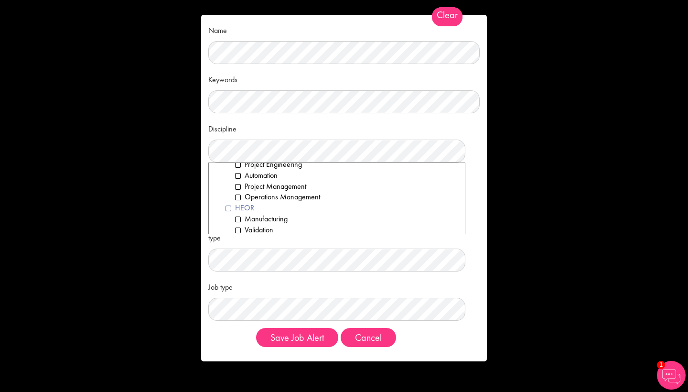
click at [247, 203] on li "HEOR" at bounding box center [341, 208] width 232 height 11
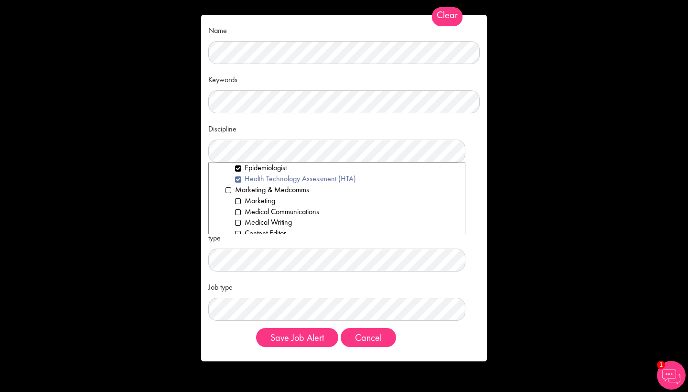
scroll to position [727, 0]
click at [247, 204] on li "Medical Communications" at bounding box center [346, 209] width 223 height 11
click at [255, 229] on li "Public Relations" at bounding box center [346, 234] width 223 height 11
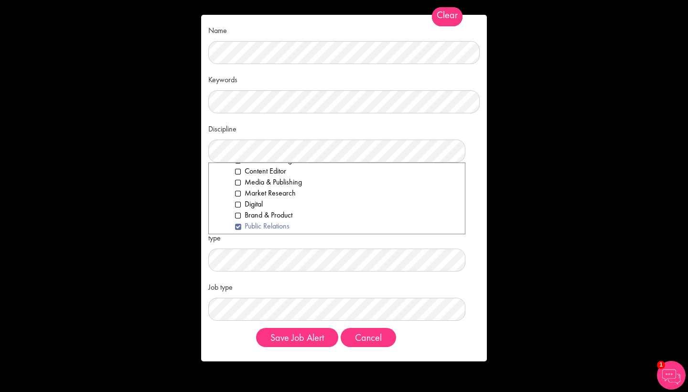
scroll to position [790, 0]
click at [255, 228] on li "Account Management" at bounding box center [346, 233] width 223 height 11
click at [256, 239] on li "Project Management" at bounding box center [346, 244] width 223 height 11
click at [257, 224] on li "Medical Affairs" at bounding box center [341, 229] width 232 height 11
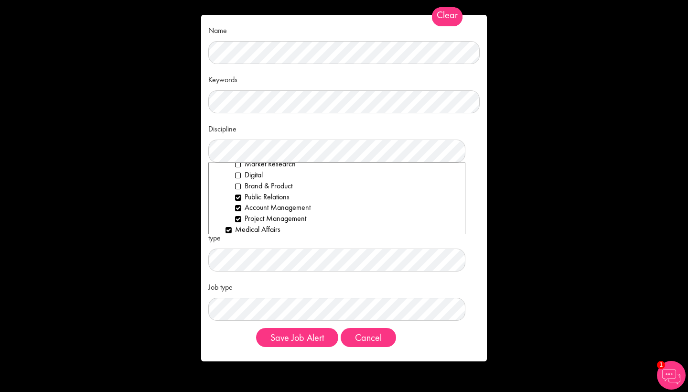
click at [261, 235] on li "Director, VP & Physician" at bounding box center [346, 240] width 223 height 11
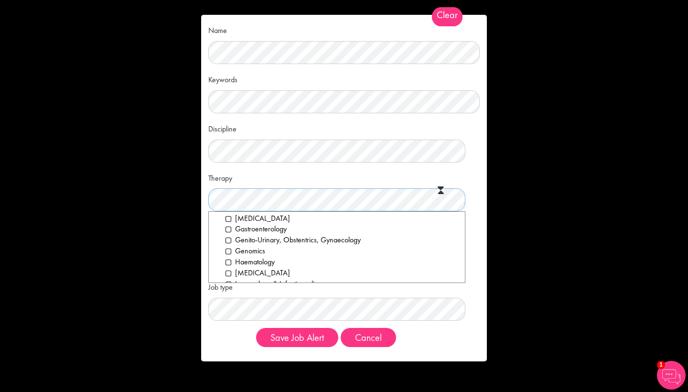
scroll to position [90, 0]
click at [330, 180] on div "Therapy Clear All Analgesics & Anaesthetics Animal Health Cardiovascular Dermat…" at bounding box center [343, 191] width 271 height 42
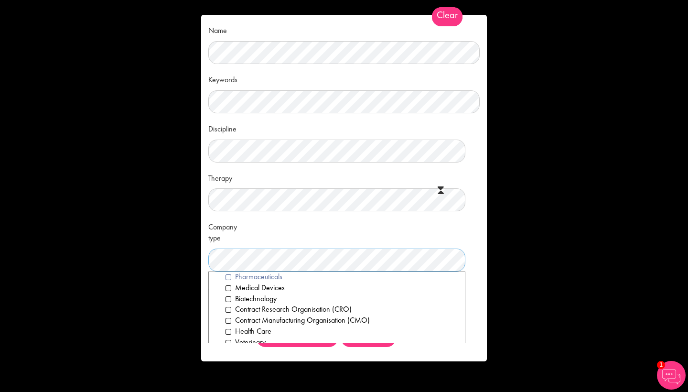
scroll to position [18, 0]
click at [274, 284] on li "Medical Devices" at bounding box center [341, 285] width 232 height 11
click at [261, 283] on li "Medical Devices" at bounding box center [341, 285] width 232 height 11
click at [287, 227] on div "Company type Clear All Pharmaceuticals Medical Devices Biotechnology Contract R…" at bounding box center [343, 244] width 271 height 53
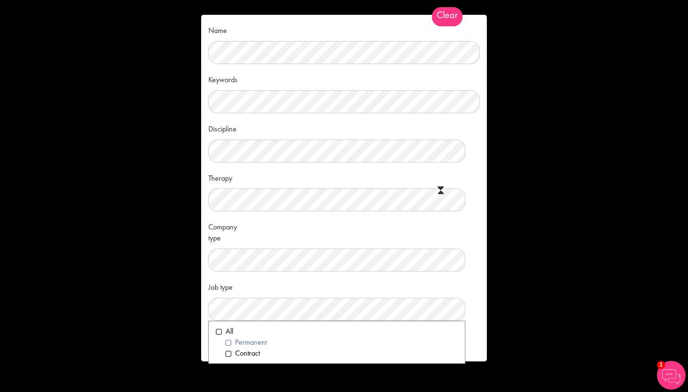
click at [254, 339] on li "Permanent" at bounding box center [341, 342] width 232 height 11
click at [252, 351] on li "Contract" at bounding box center [341, 353] width 232 height 11
click at [293, 279] on div "Job type Clear All Permanent Contract" at bounding box center [343, 300] width 271 height 42
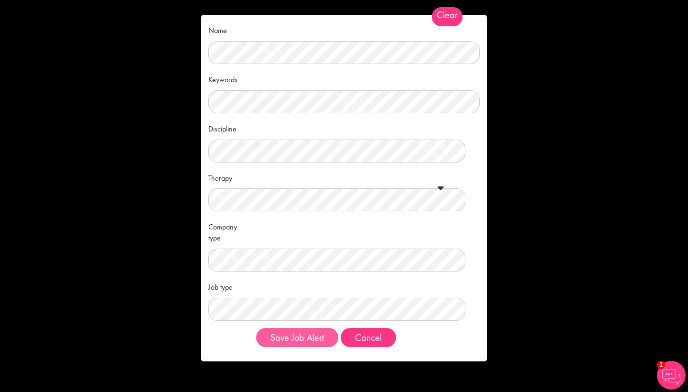
click at [300, 328] on button "Save Job Alert" at bounding box center [297, 337] width 82 height 19
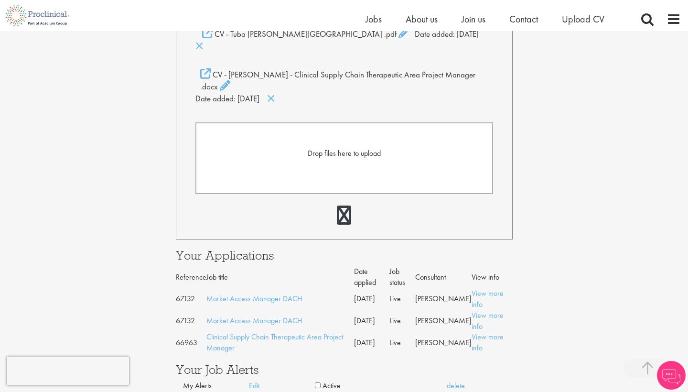
scroll to position [415, 0]
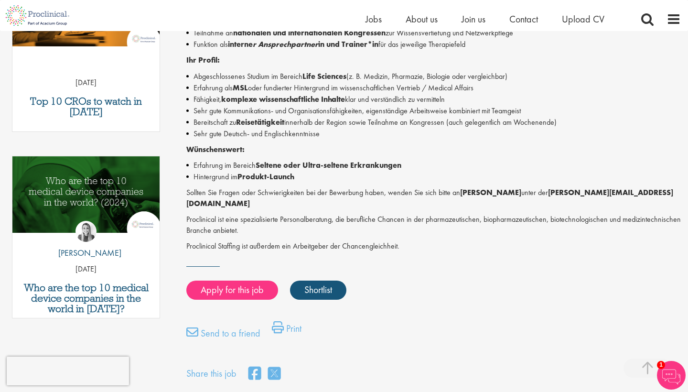
scroll to position [401, 0]
